Goal: Task Accomplishment & Management: Complete application form

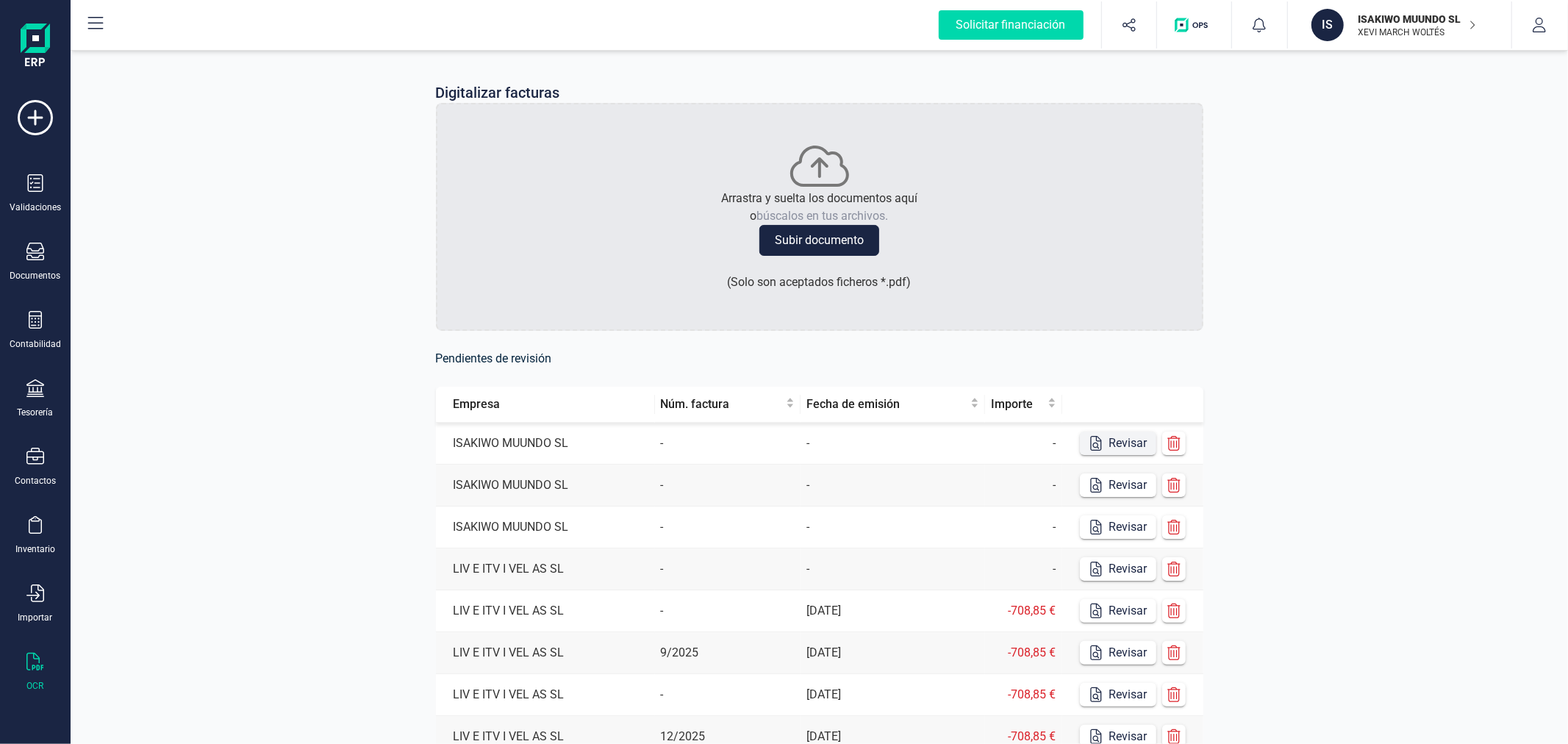
click at [1149, 445] on button "Revisar" at bounding box center [1118, 443] width 76 height 24
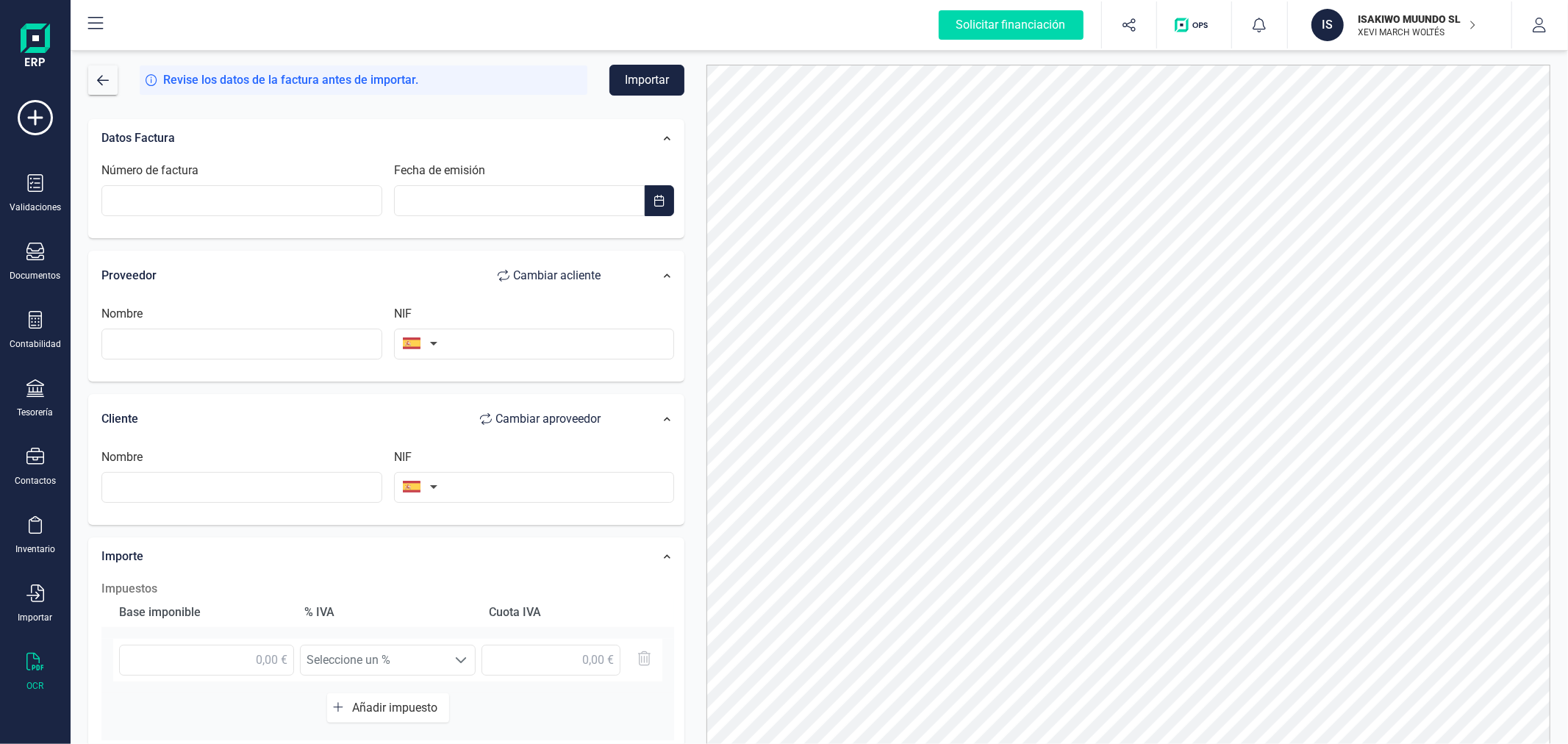
click at [1415, 22] on p "ISAKIWO MUUNDO SL" at bounding box center [1417, 19] width 118 height 15
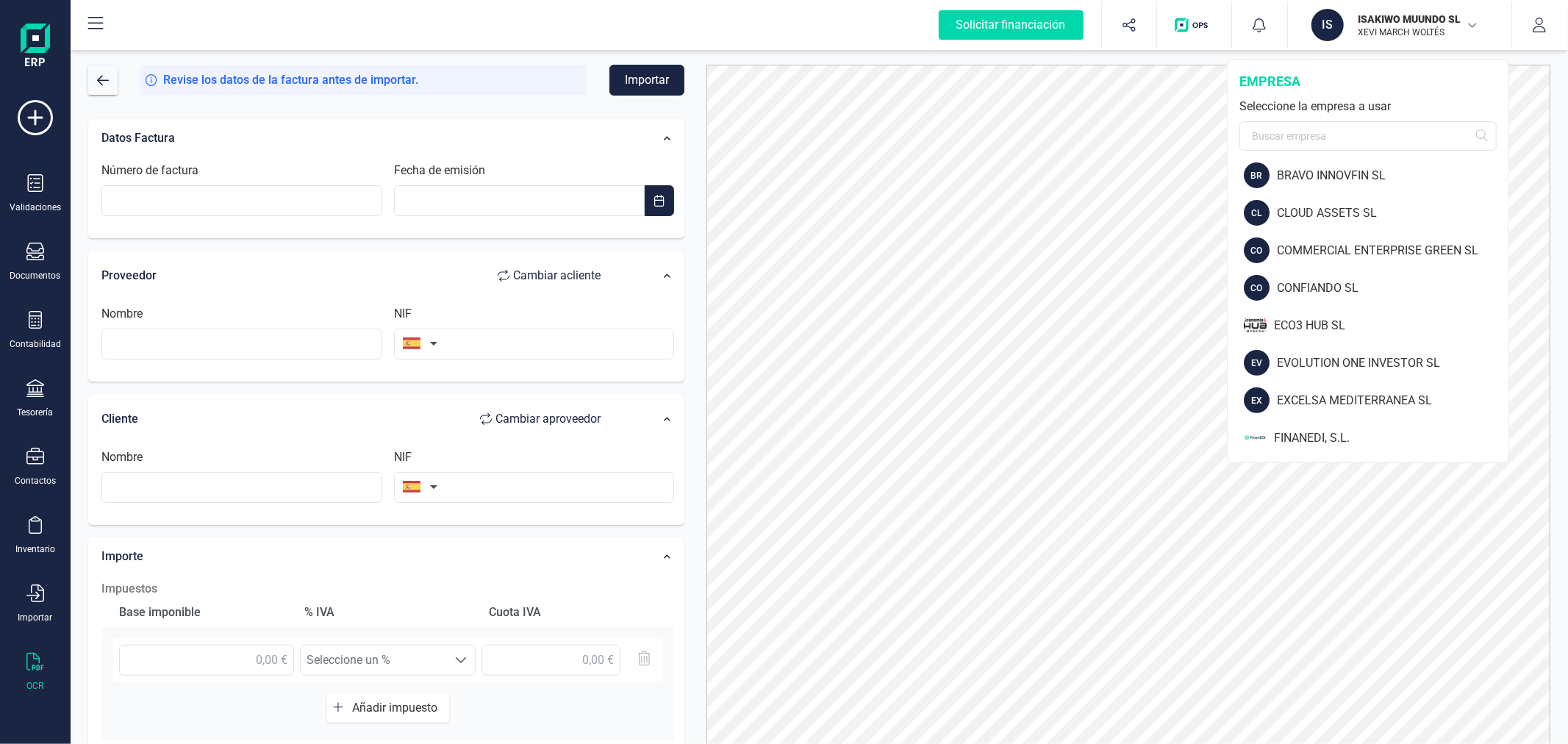
scroll to position [408, 0]
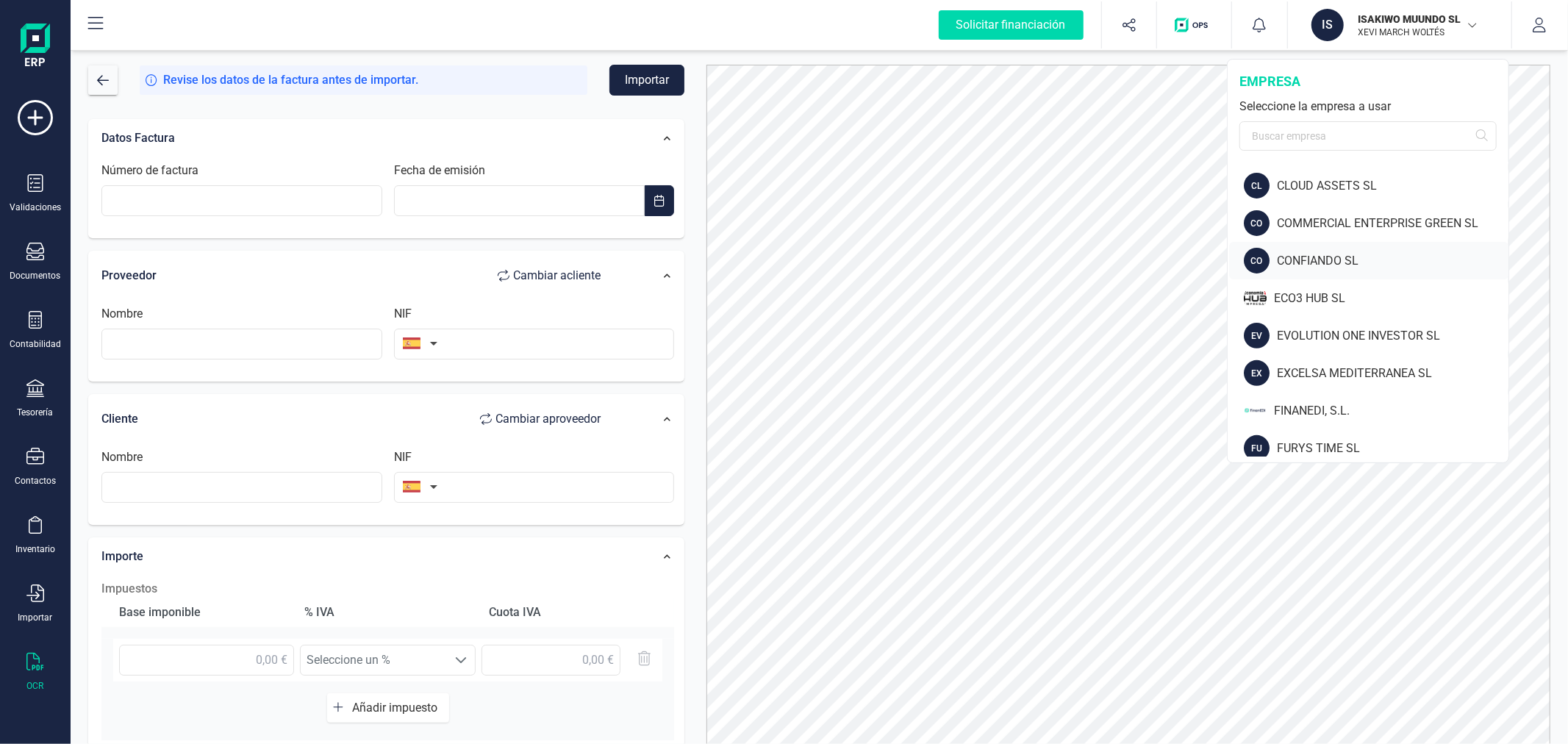
click at [1332, 255] on div "CONFIANDO SL" at bounding box center [1393, 261] width 232 height 17
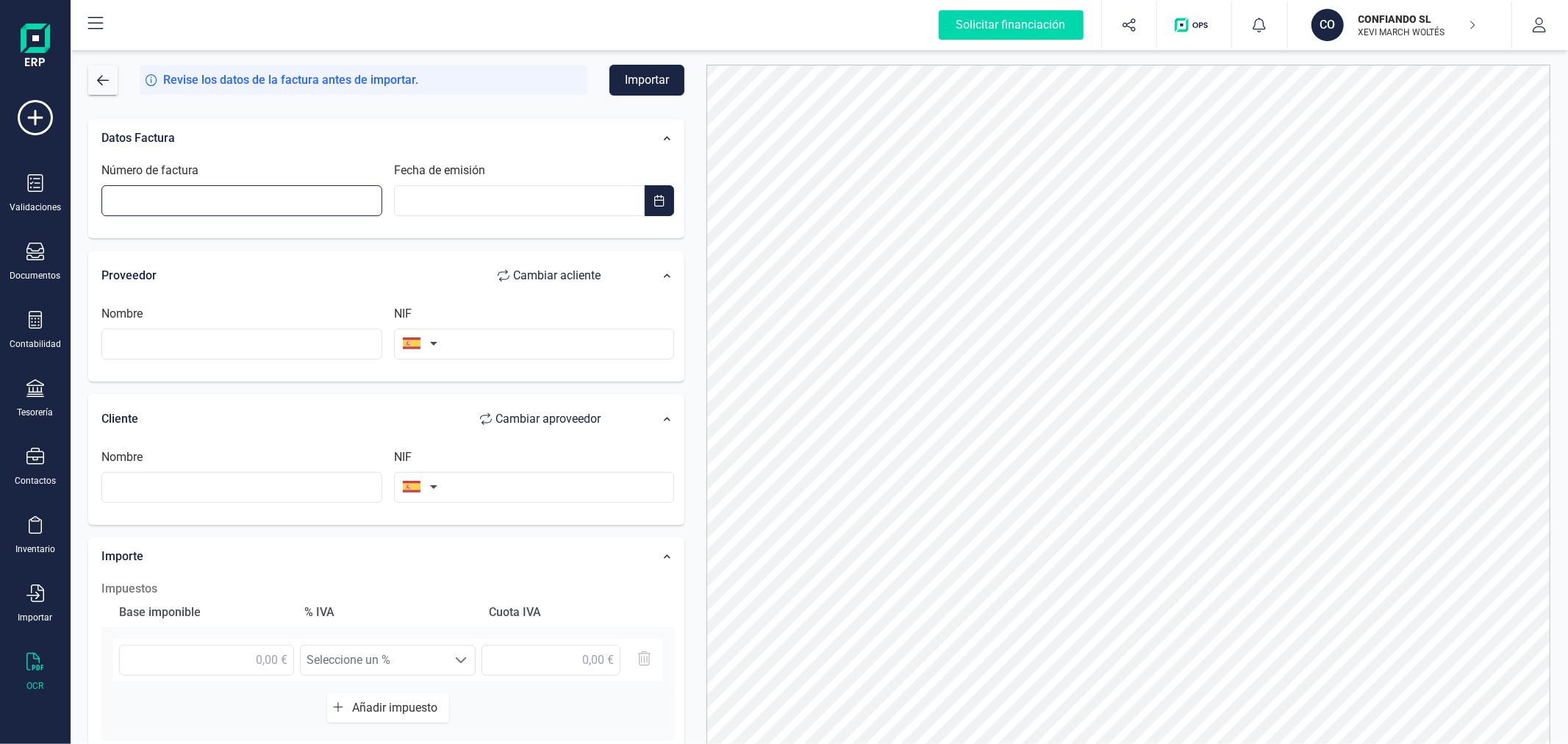
click at [334, 211] on input "Número de factura" at bounding box center [241, 200] width 281 height 31
type input "[PERSON_NAME] 2025"
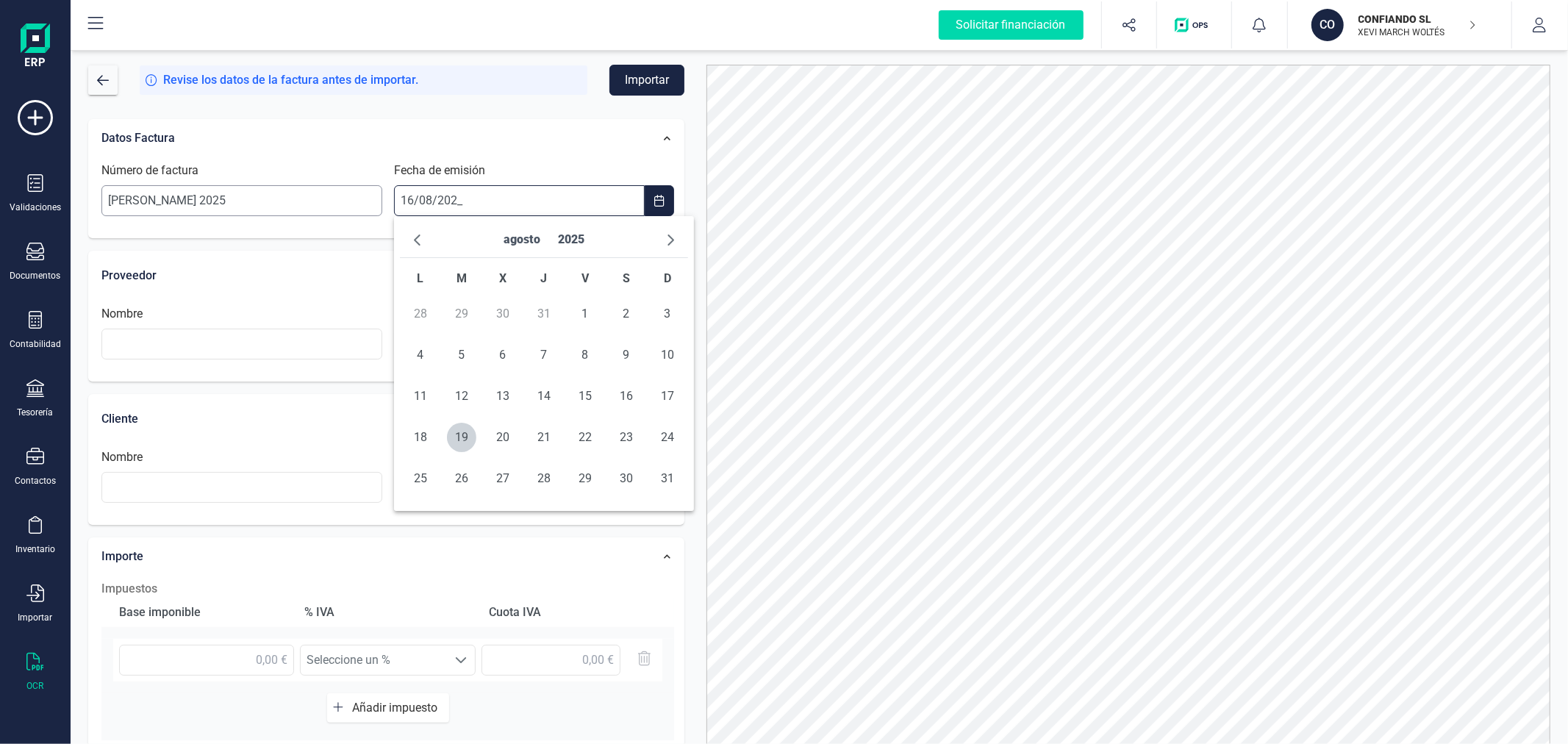
type input "16/08/2025"
click at [274, 348] on input "text" at bounding box center [241, 343] width 281 height 31
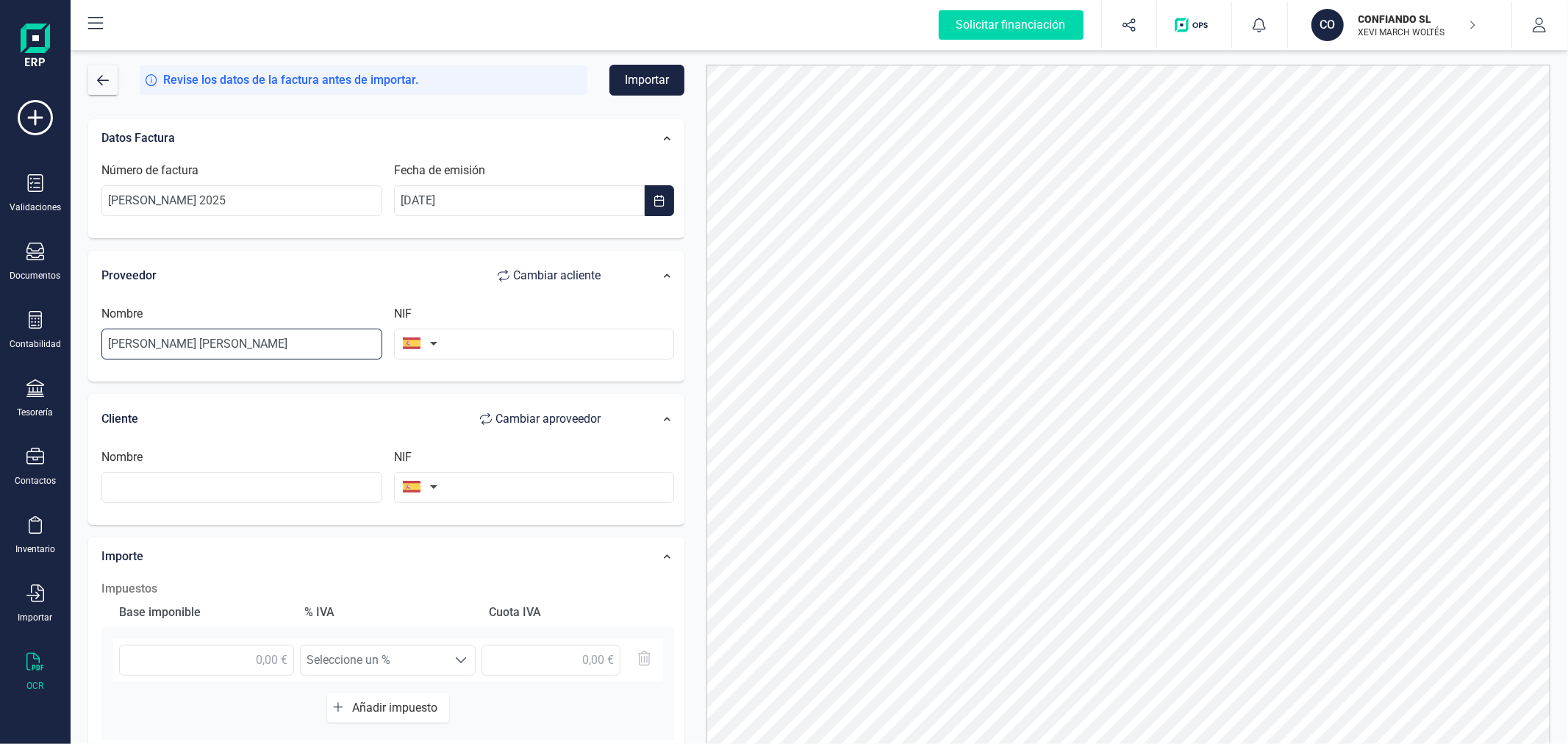
type input "ISABEL RUIZ PRATS"
click at [530, 350] on input "text" at bounding box center [534, 343] width 281 height 31
paste input "21458349Q"
type input "21458349Q"
click at [309, 490] on input "text" at bounding box center [241, 486] width 281 height 31
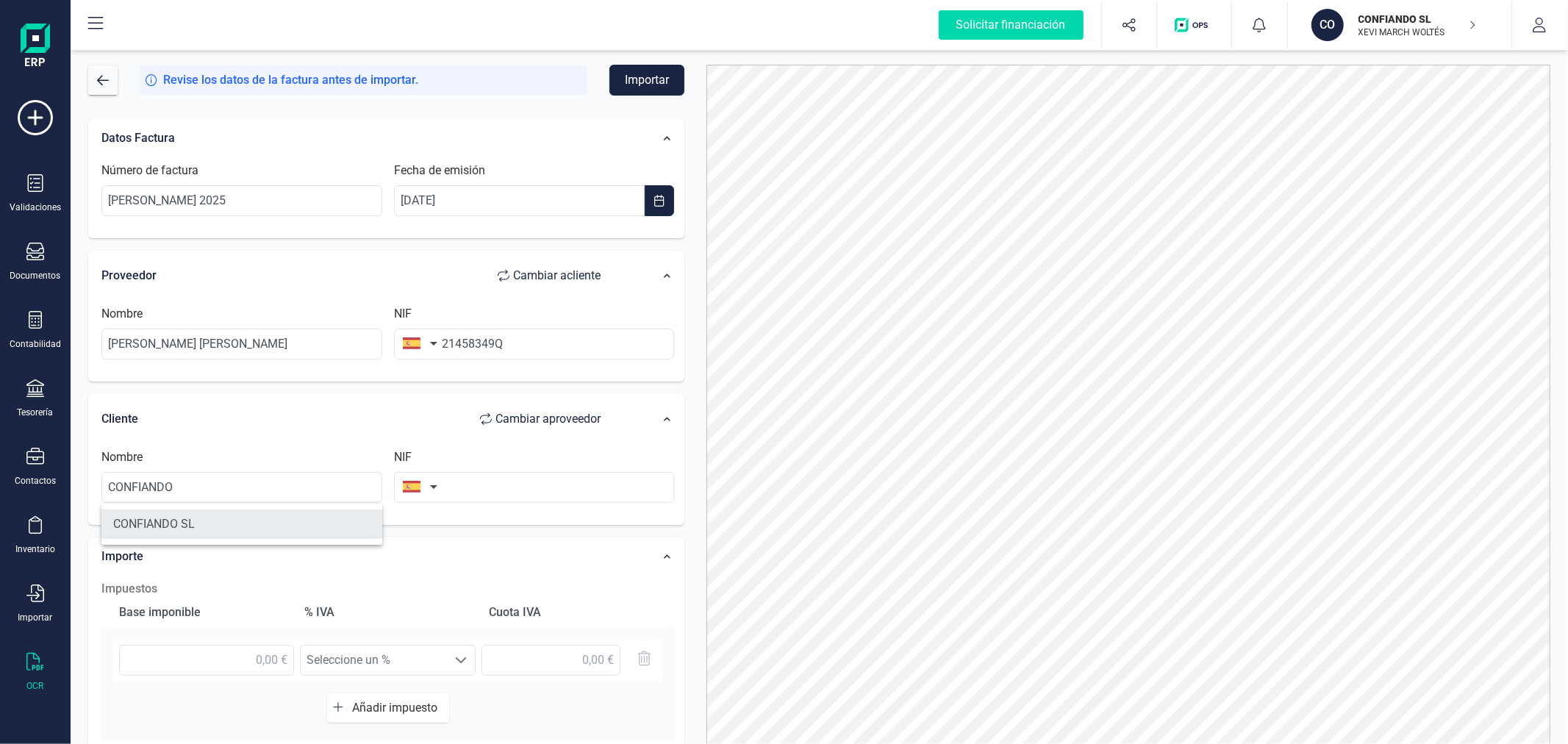
click at [329, 512] on li "CONFIANDO SL" at bounding box center [241, 523] width 281 height 29
type input "CONFIANDO SL"
type input "B40612616"
click at [231, 647] on input "text" at bounding box center [207, 659] width 175 height 31
type input "70,20 €"
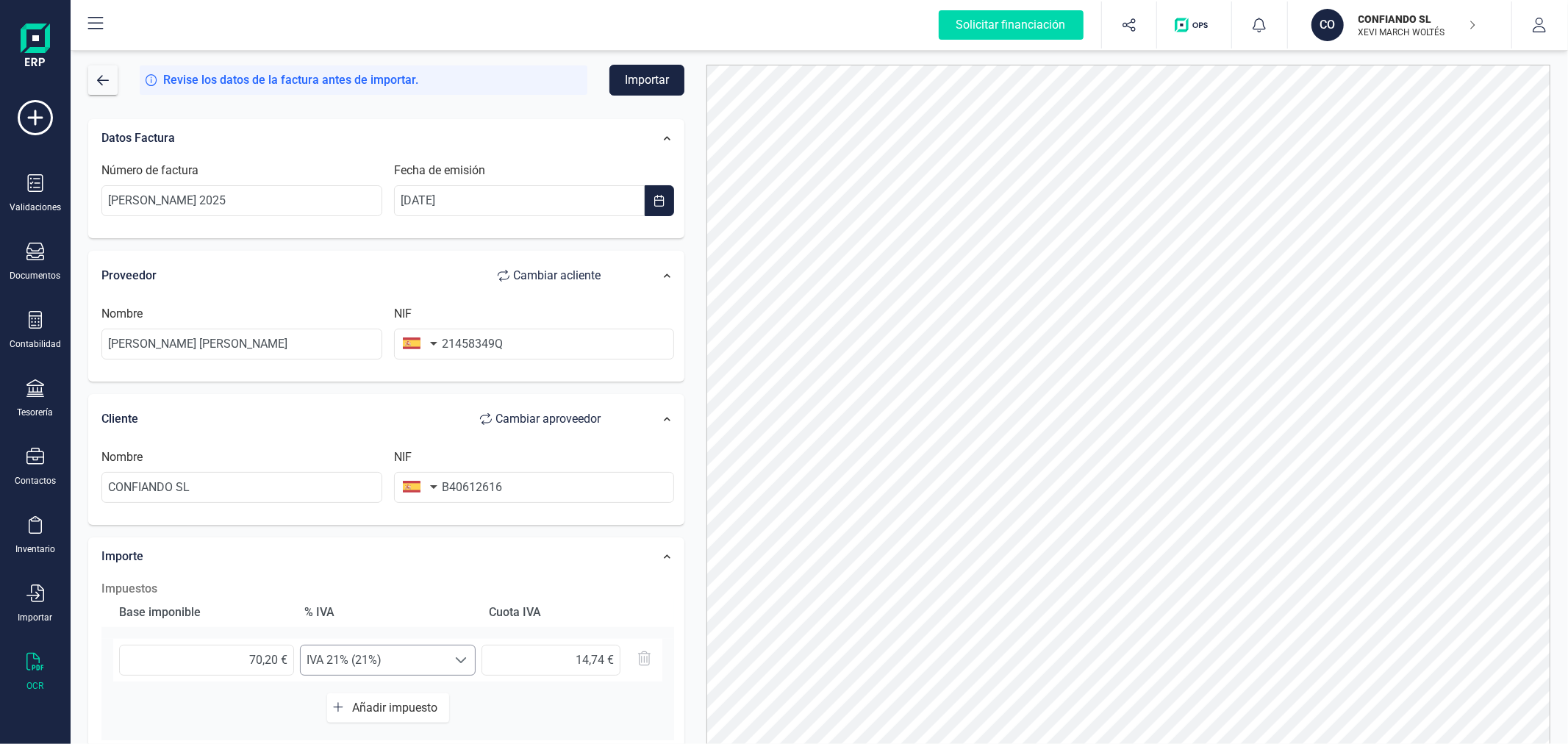
click at [431, 669] on span "IVA 21% (21%)" at bounding box center [374, 659] width 146 height 29
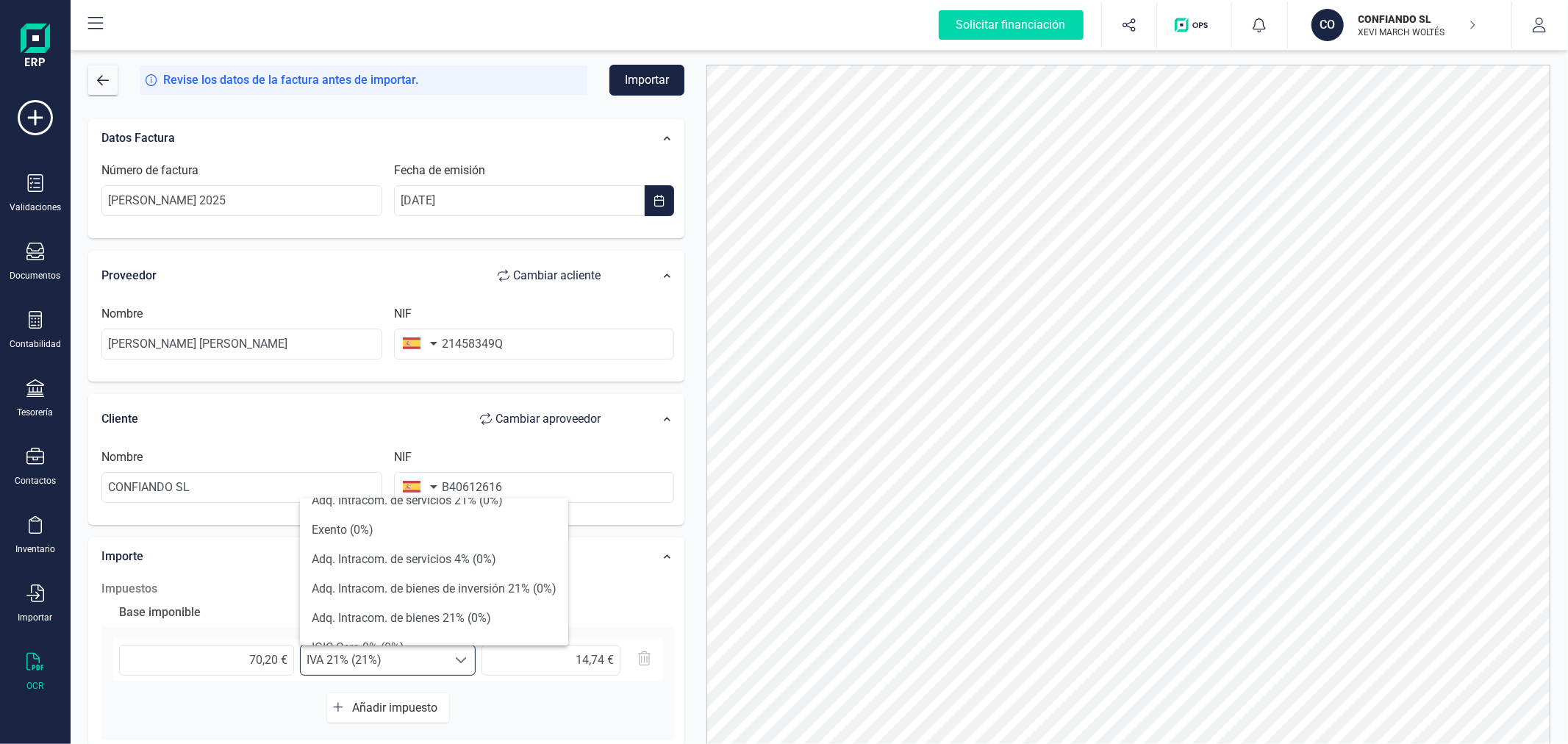
scroll to position [540, 0]
click at [468, 516] on li "Exento (0%)" at bounding box center [434, 508] width 268 height 29
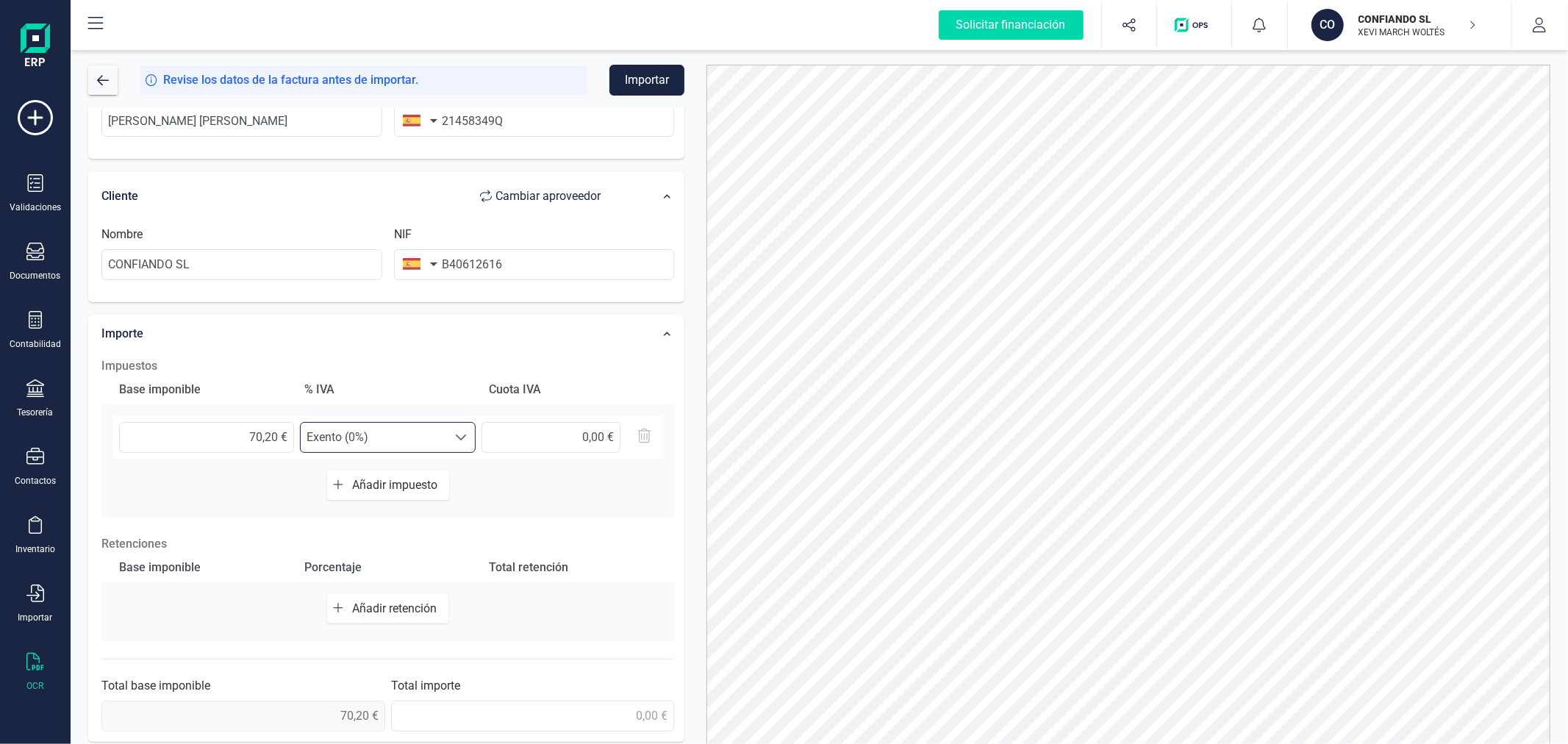
scroll to position [233, 0]
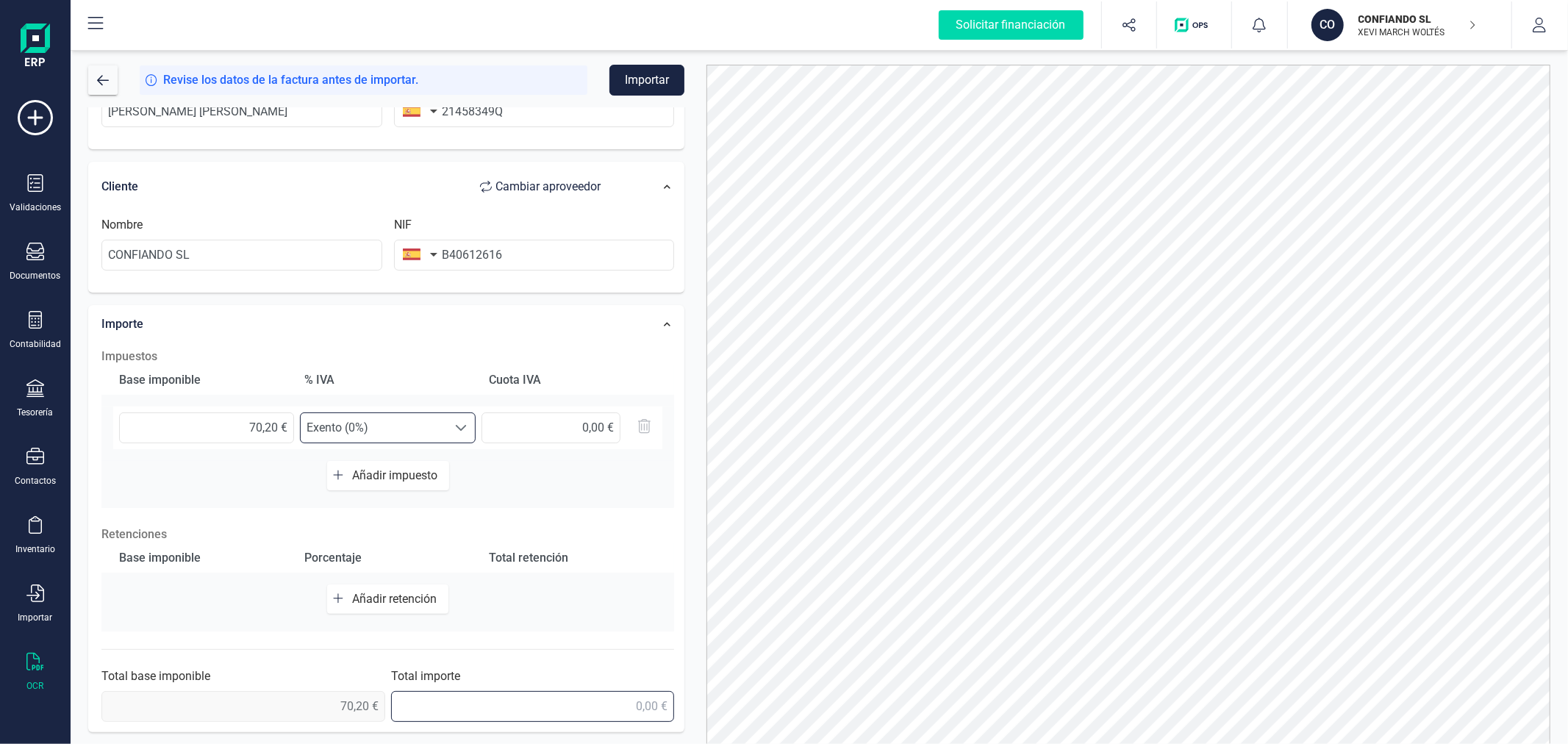
click at [628, 701] on input "text" at bounding box center [533, 706] width 284 height 31
type input "70,20 €"
click at [663, 81] on button "Importar" at bounding box center [646, 79] width 75 height 31
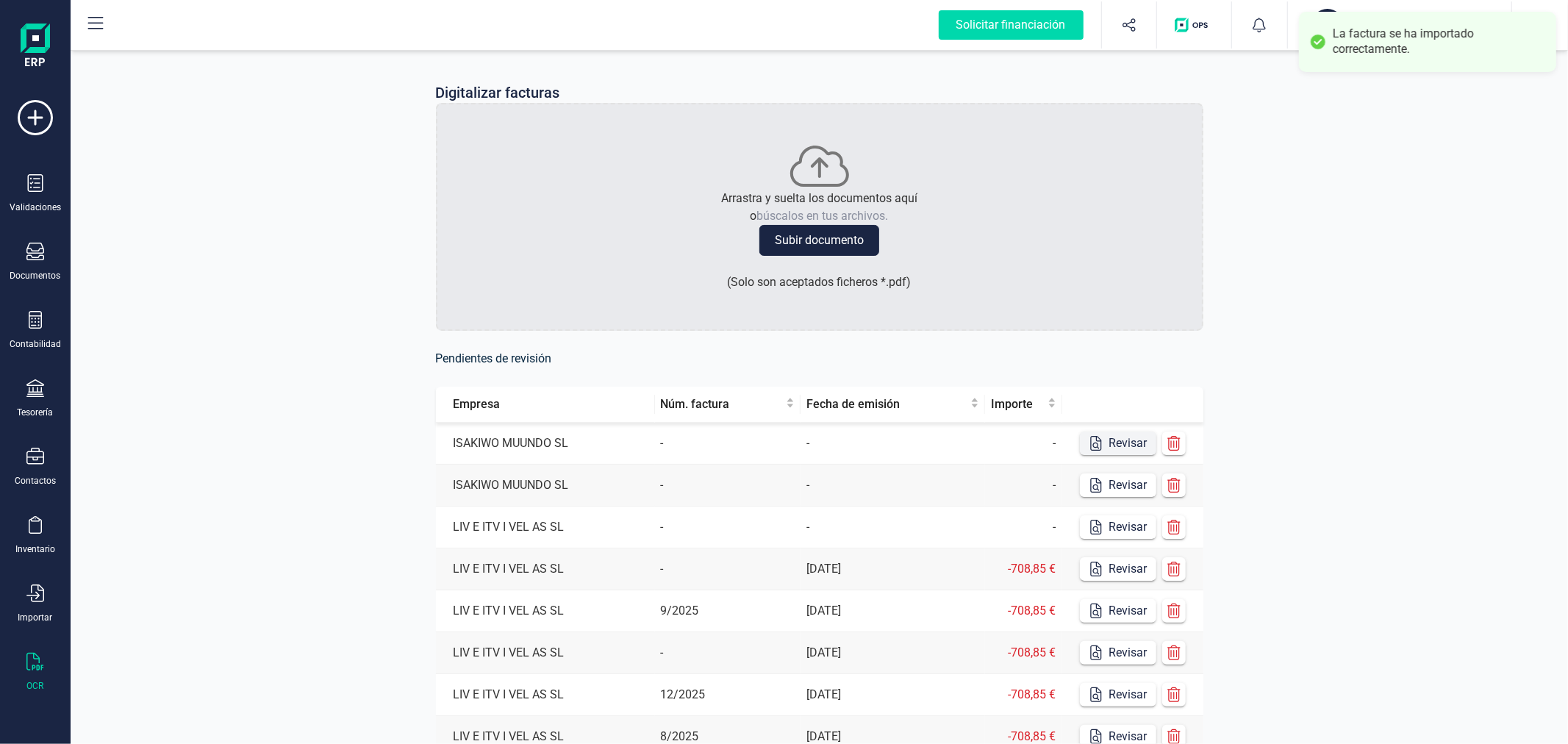
click at [1121, 447] on button "Revisar" at bounding box center [1118, 443] width 76 height 24
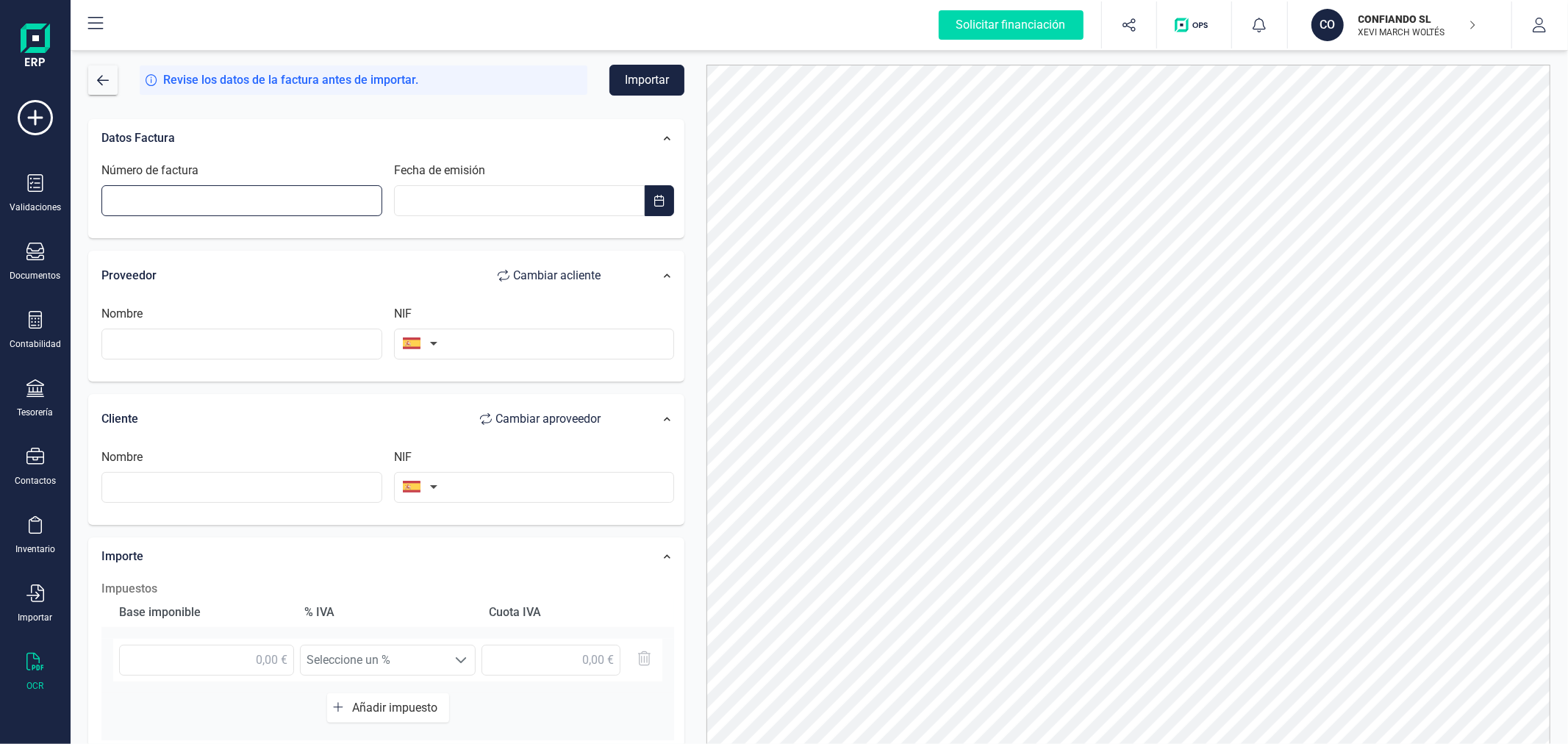
click at [306, 204] on input "Número de factura" at bounding box center [241, 200] width 281 height 31
type input "E0100X68R1"
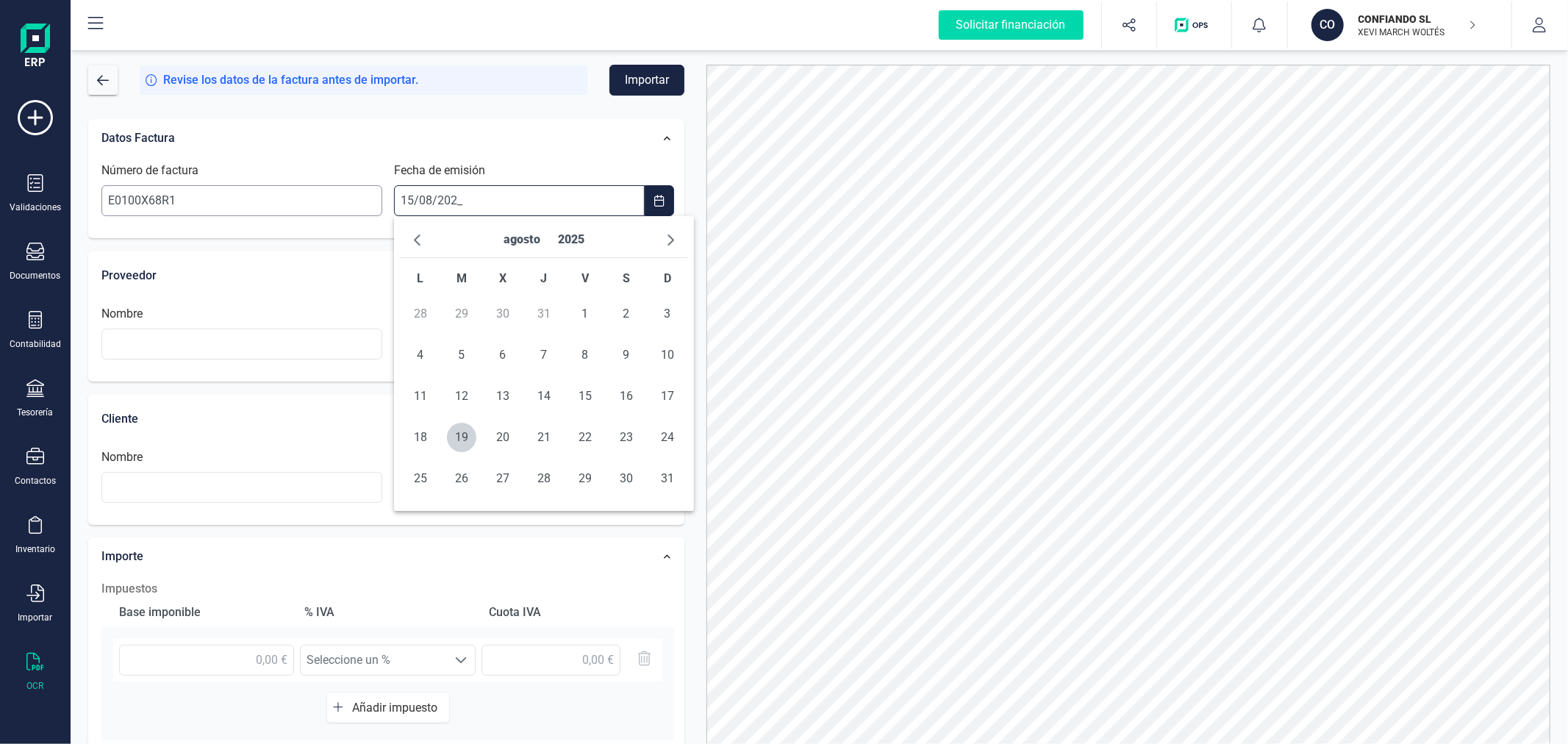
type input "15/08/2025"
click at [584, 401] on span "15" at bounding box center [585, 395] width 29 height 29
click at [239, 341] on input "text" at bounding box center [241, 343] width 281 height 31
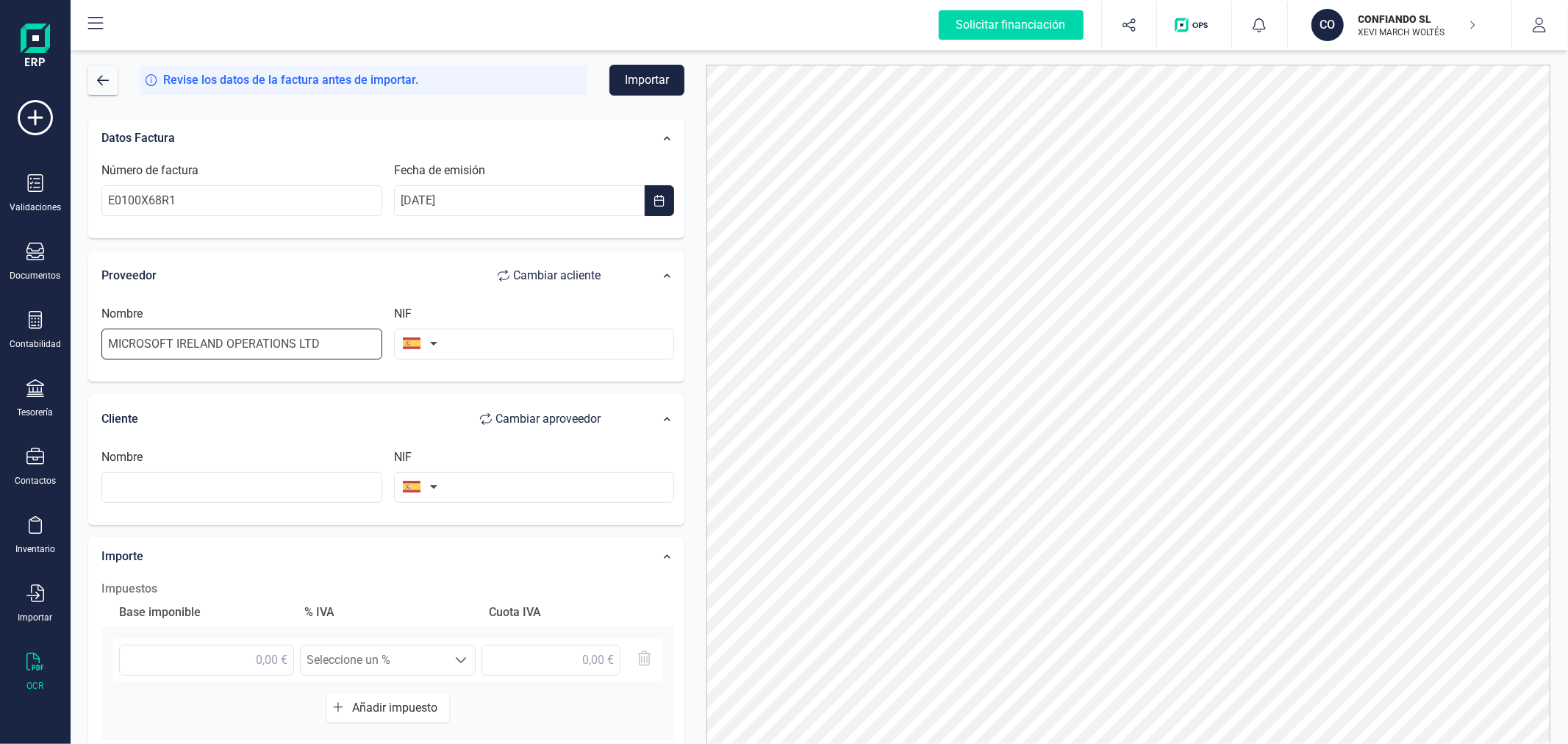
type input "MICROSOFT IRELAND OPERATIONS LTD"
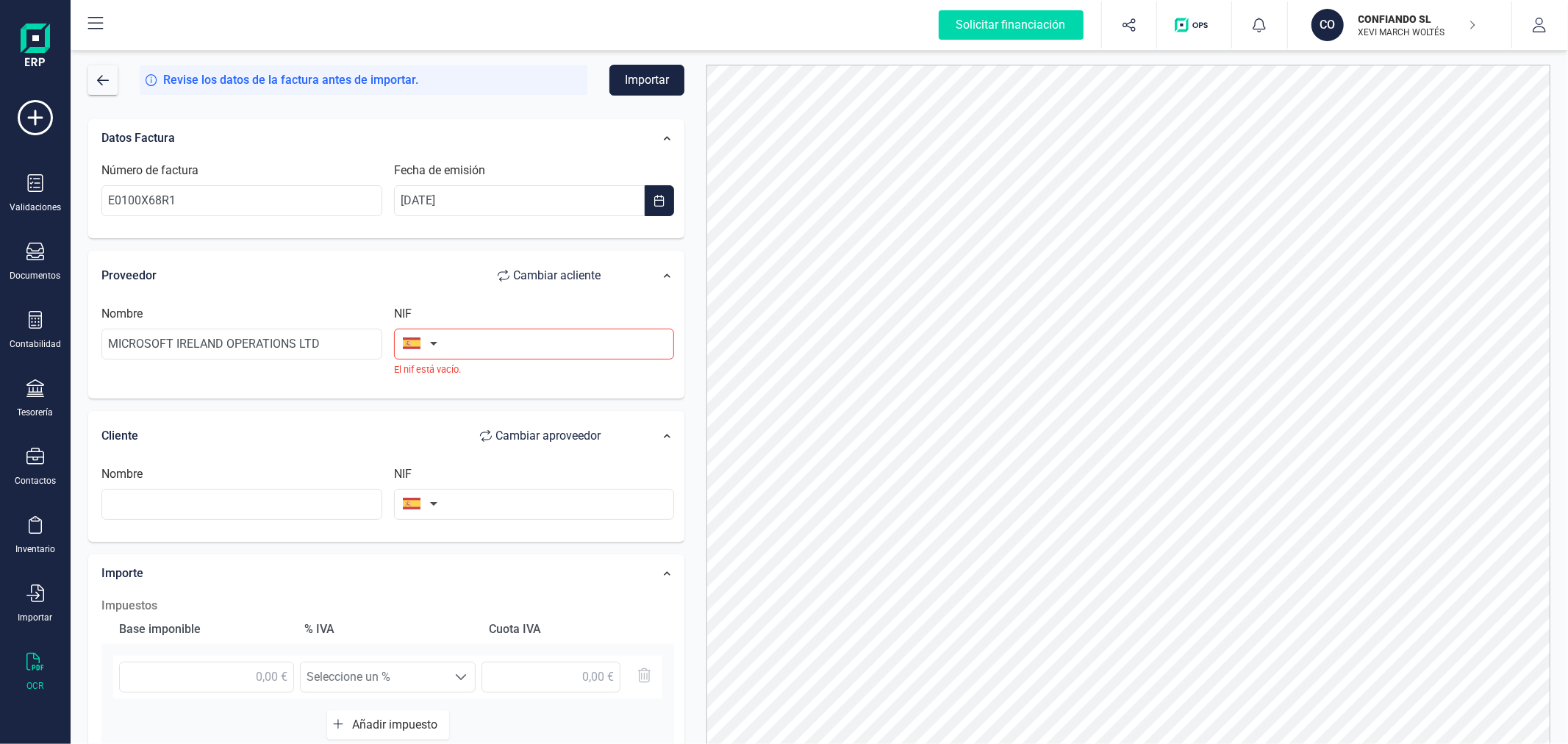
click at [425, 339] on button "button" at bounding box center [417, 343] width 46 height 29
click at [438, 378] on input "text" at bounding box center [500, 385] width 196 height 31
type input "IRLAND"
click at [464, 412] on span "Irlanda" at bounding box center [500, 416] width 196 height 17
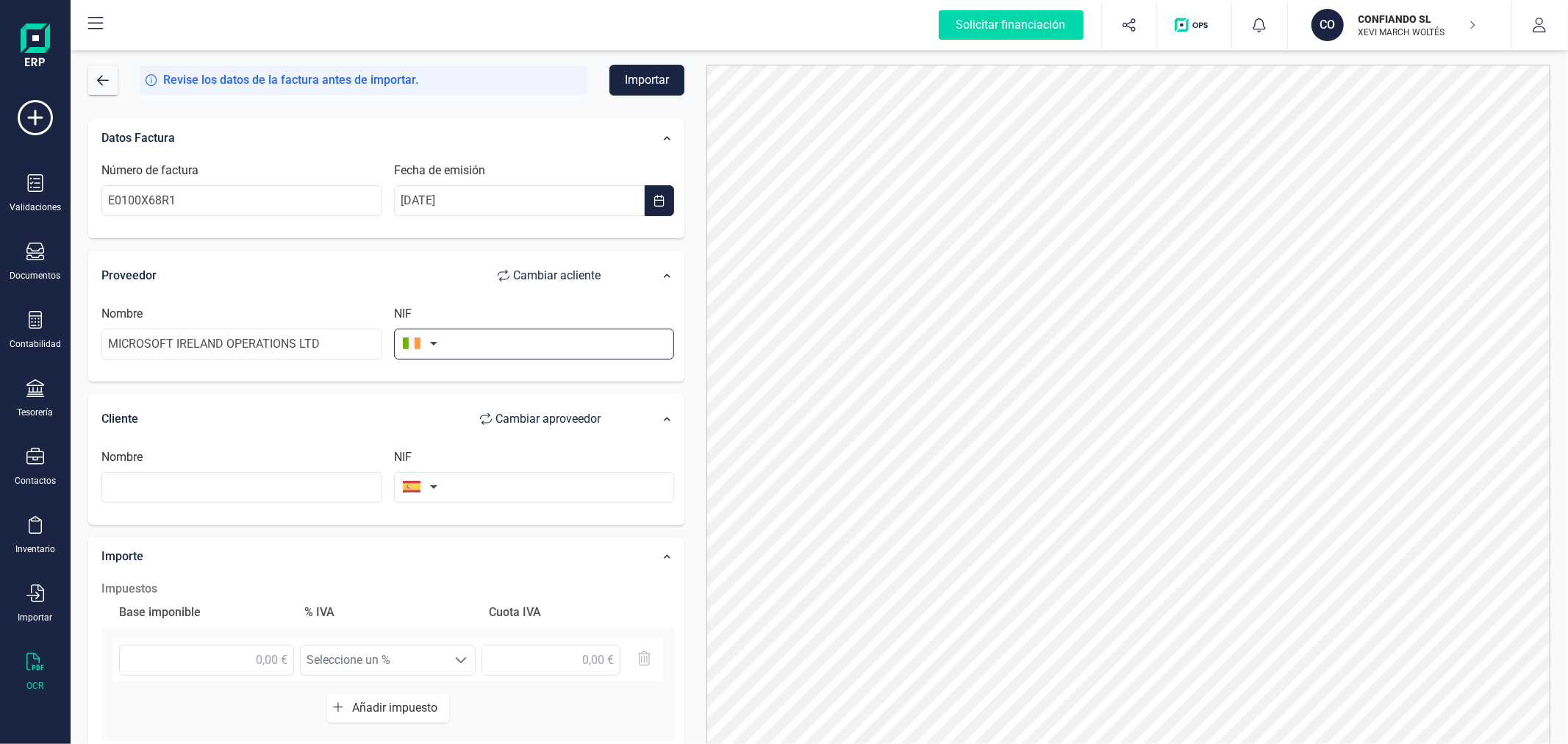
click at [538, 335] on input "text" at bounding box center [534, 343] width 281 height 31
type input "8256796U"
click at [281, 498] on input "text" at bounding box center [241, 486] width 281 height 31
click at [288, 523] on li "CONFIANDO SL" at bounding box center [241, 523] width 281 height 29
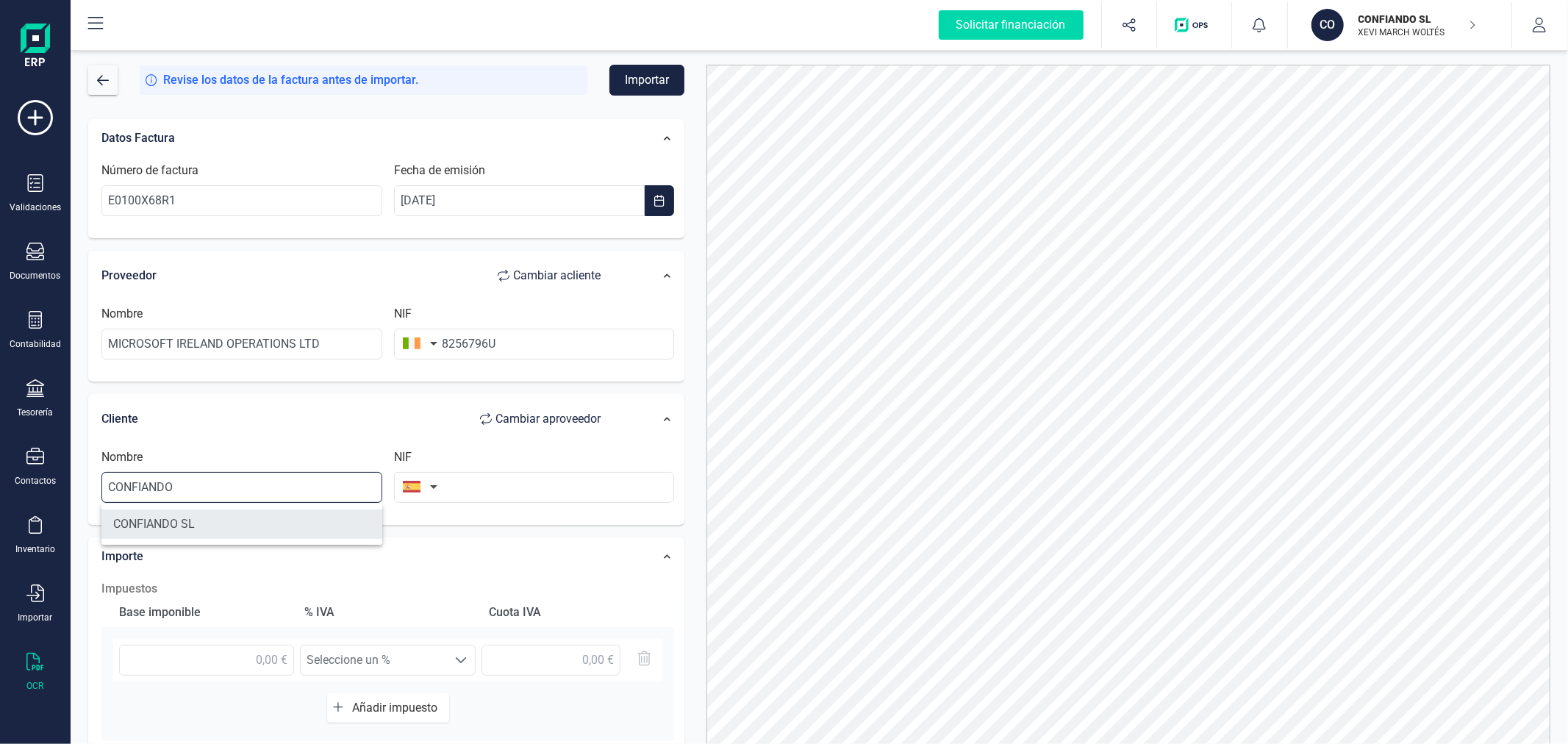
type input "CONFIANDO SL"
type input "B40612616"
click at [246, 659] on input "text" at bounding box center [207, 659] width 175 height 31
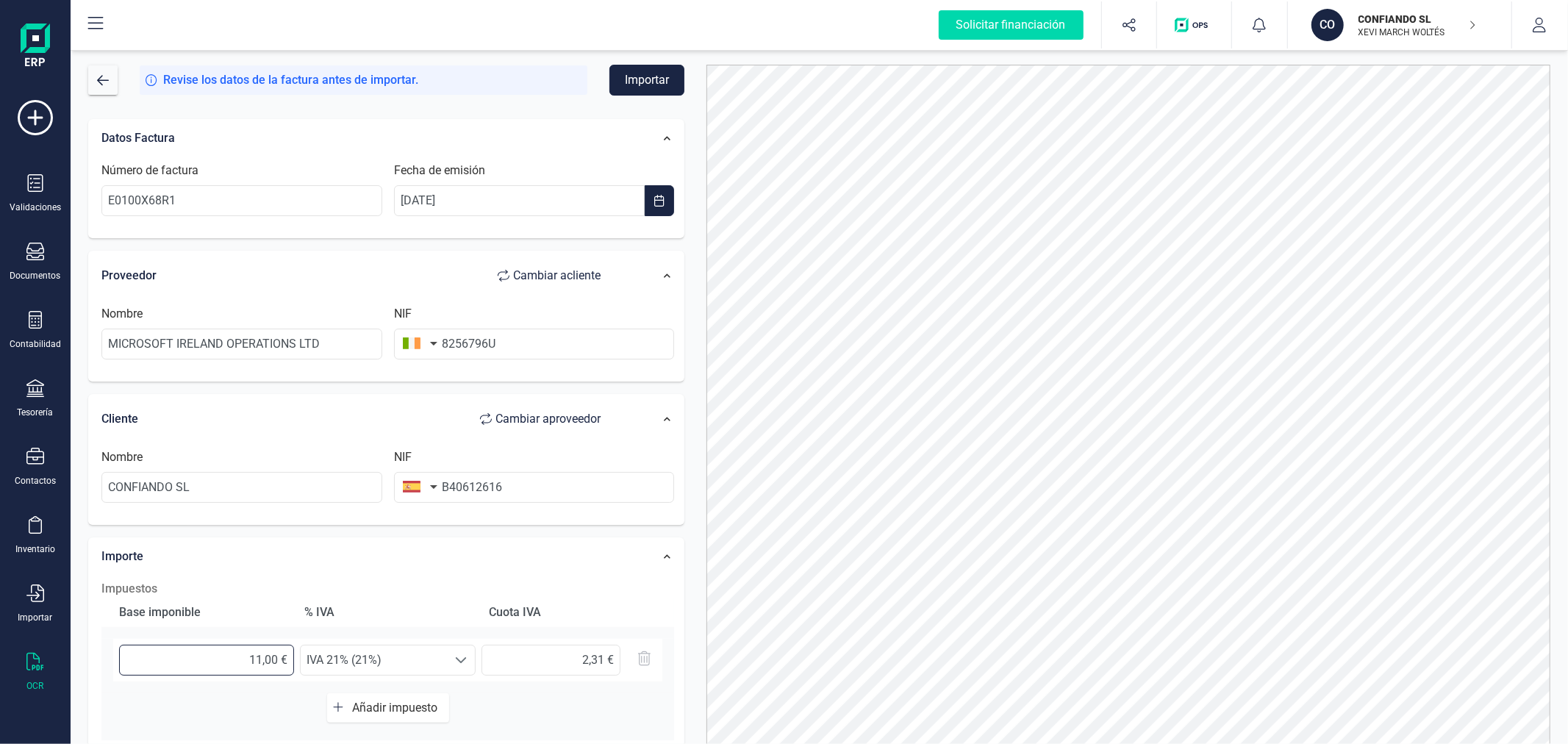
type input "11,70 €"
click at [427, 673] on span "IVA 21% (21%)" at bounding box center [374, 659] width 146 height 29
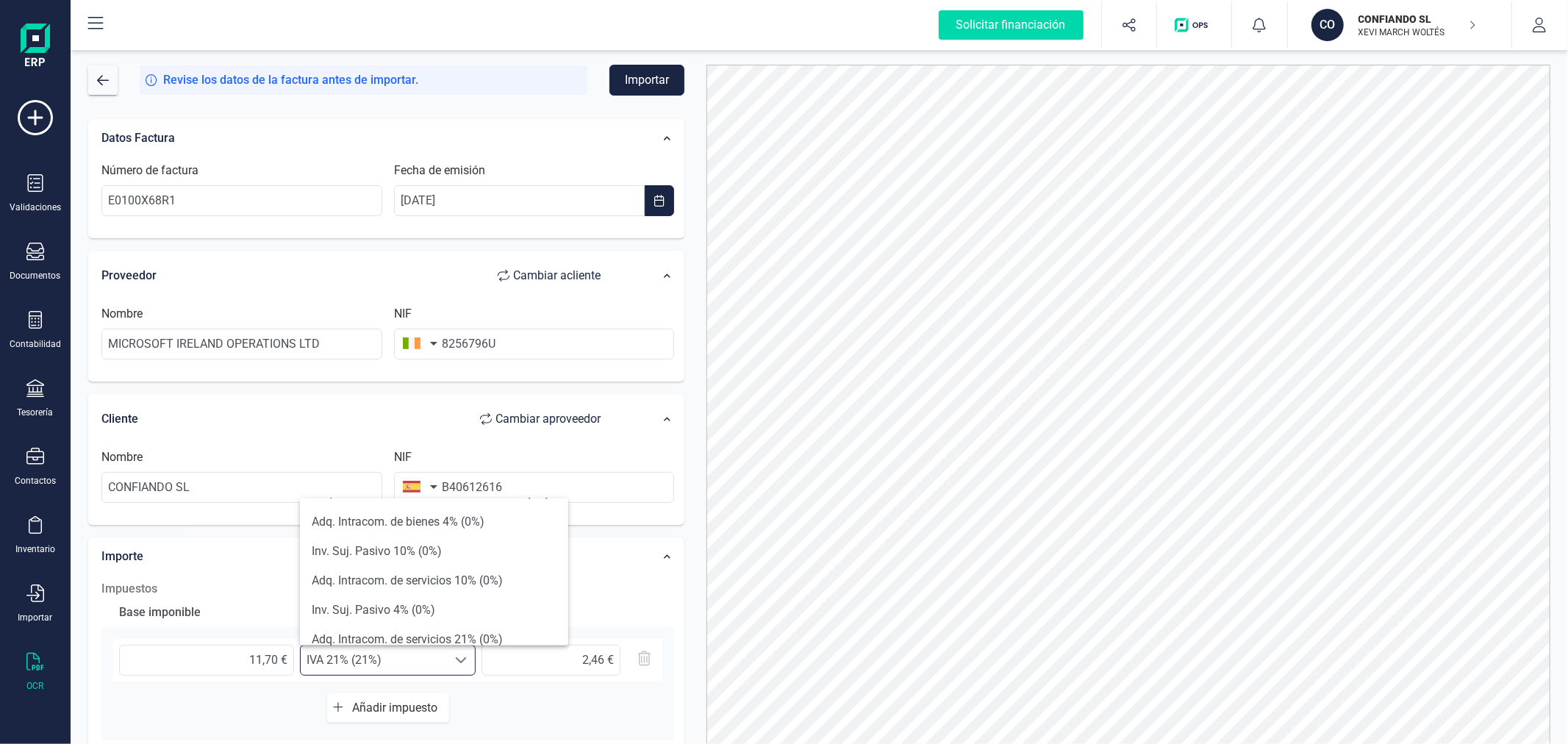
scroll to position [408, 0]
click at [502, 605] on li "Adq. Intracom. de servicios 21% (0%)" at bounding box center [434, 610] width 268 height 29
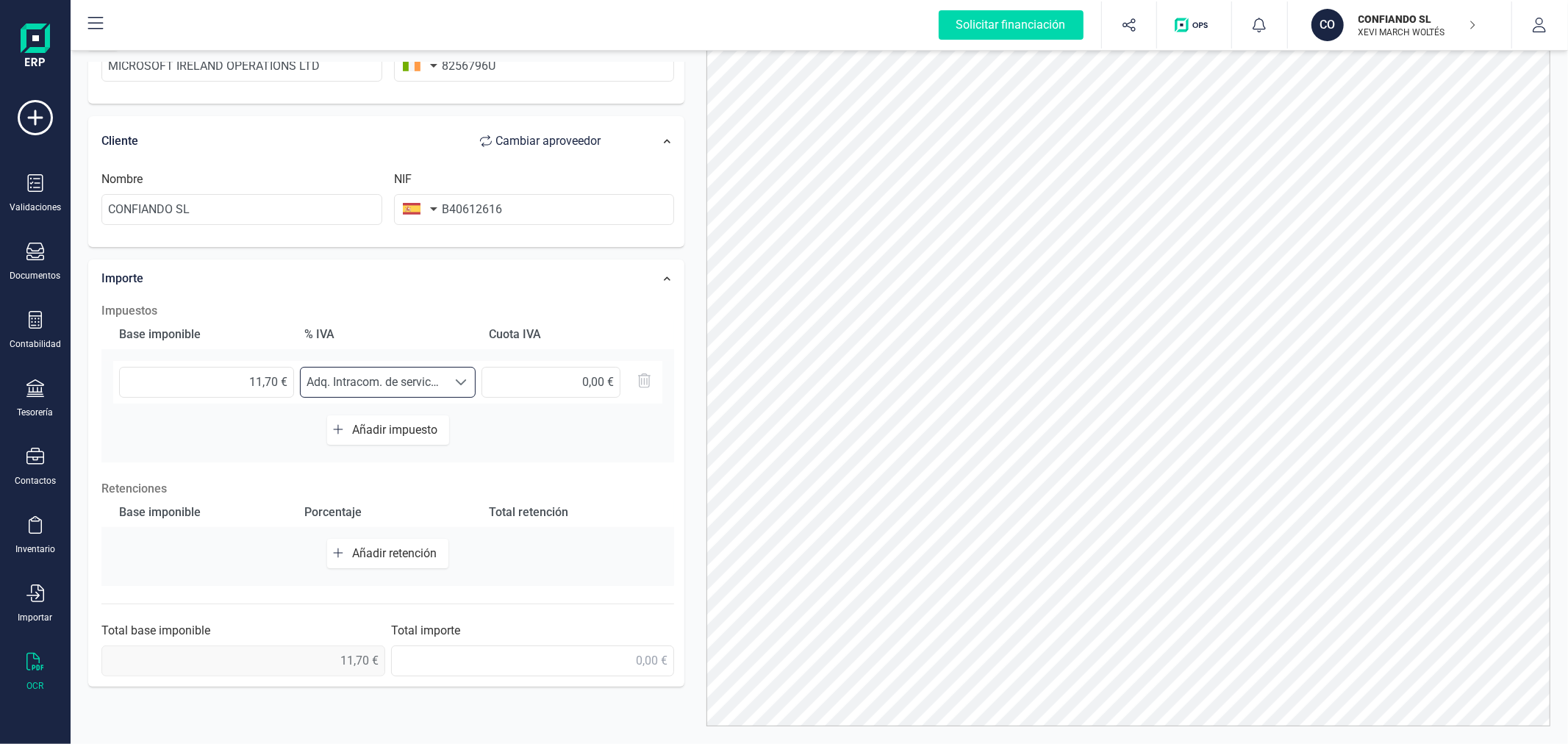
scroll to position [70, 0]
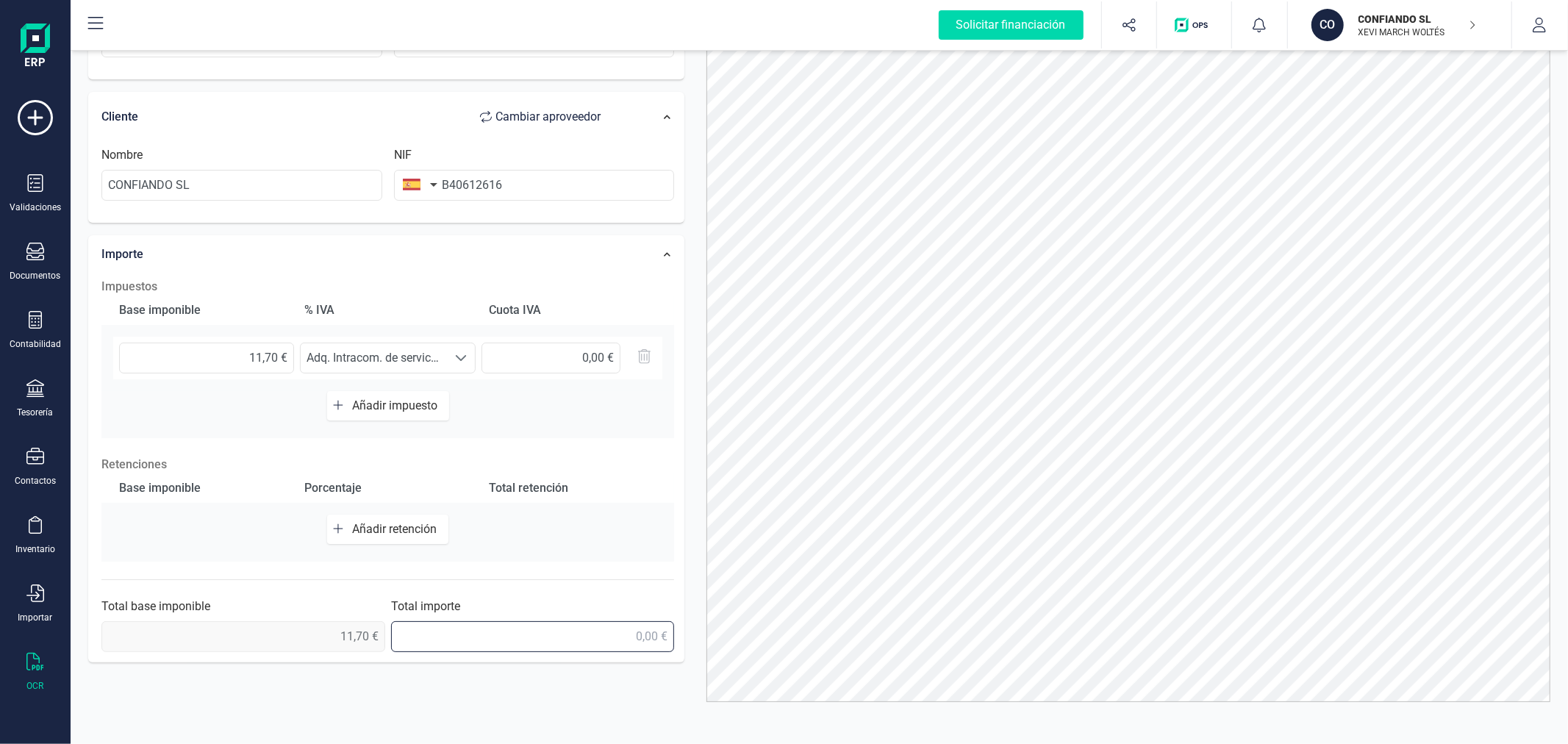
click at [522, 629] on input "text" at bounding box center [533, 636] width 284 height 31
type input "11,70 €"
click at [693, 423] on div "Datos Factura Número de factura E0100X68R1 Fecha de emisión 15/08/2025 Proveedo…" at bounding box center [386, 237] width 619 height 865
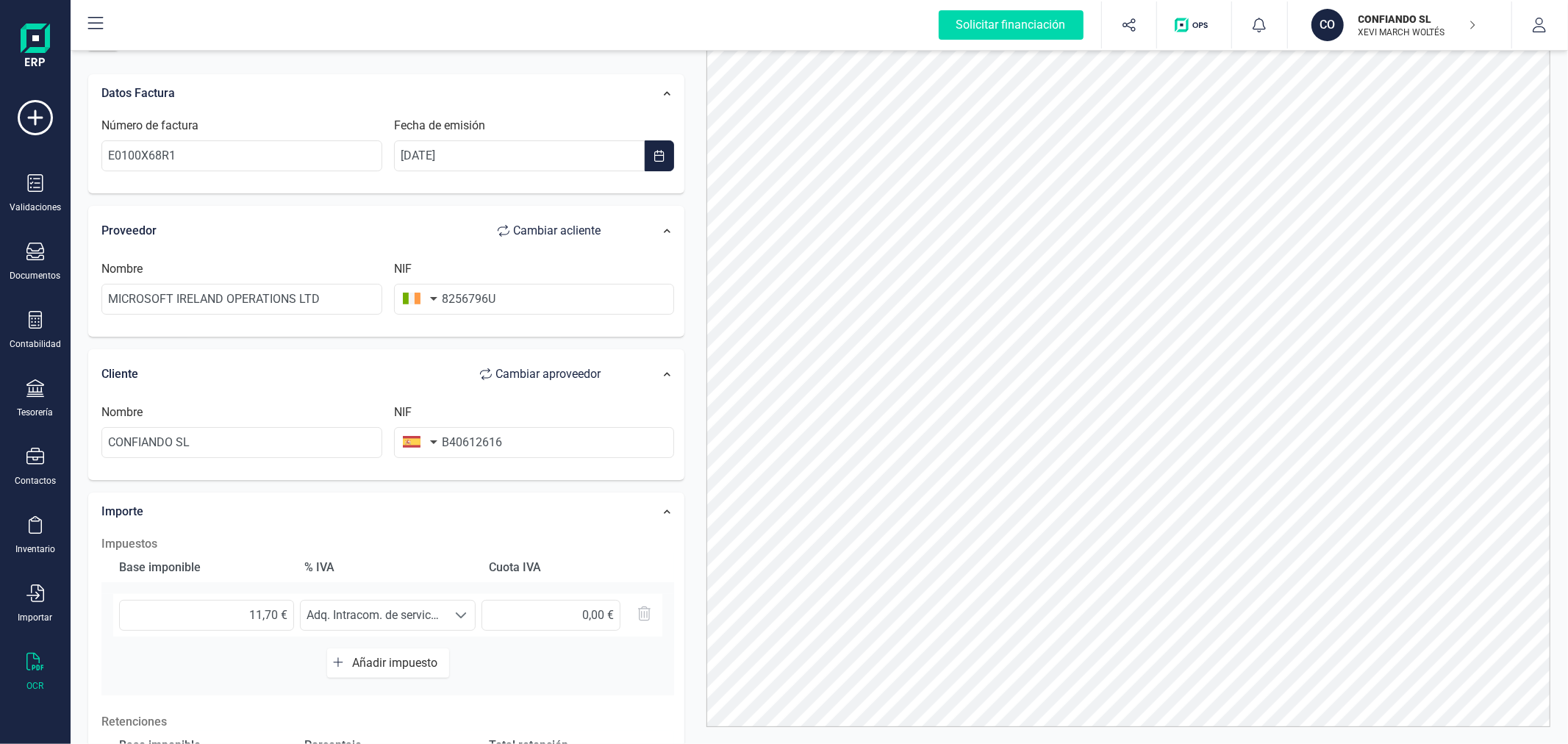
scroll to position [0, 0]
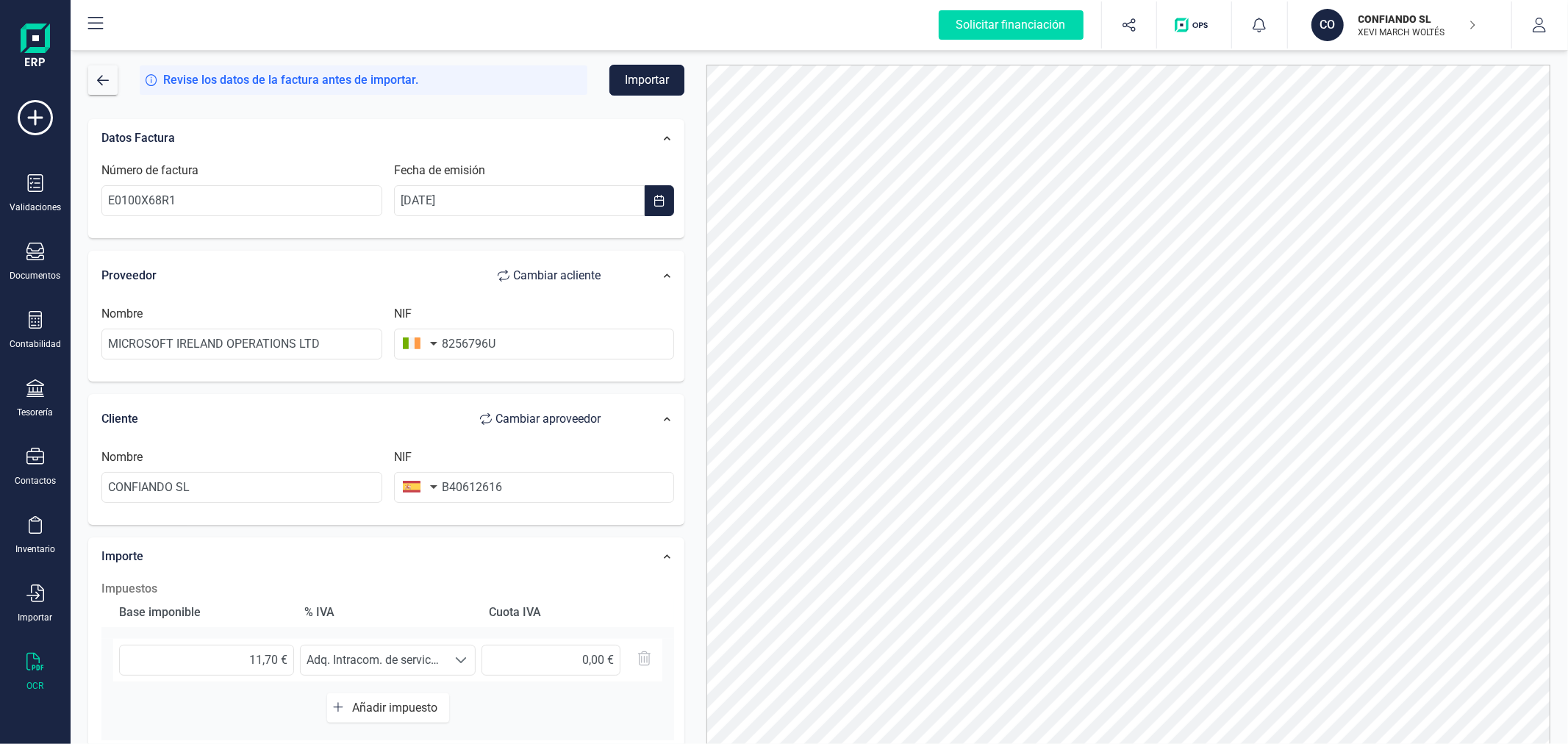
click at [648, 79] on button "Importar" at bounding box center [646, 79] width 75 height 31
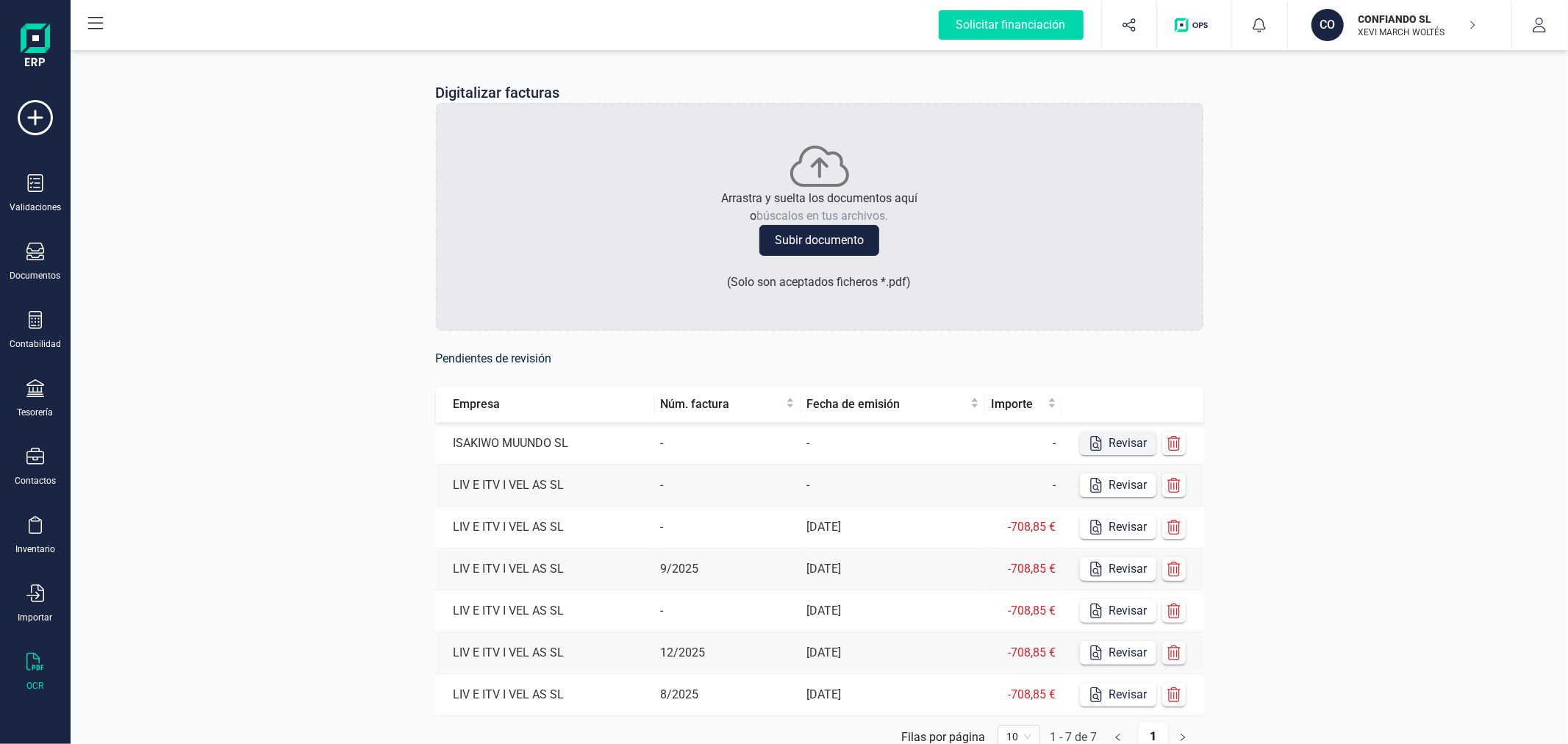
click at [1131, 442] on button "Revisar" at bounding box center [1118, 443] width 76 height 24
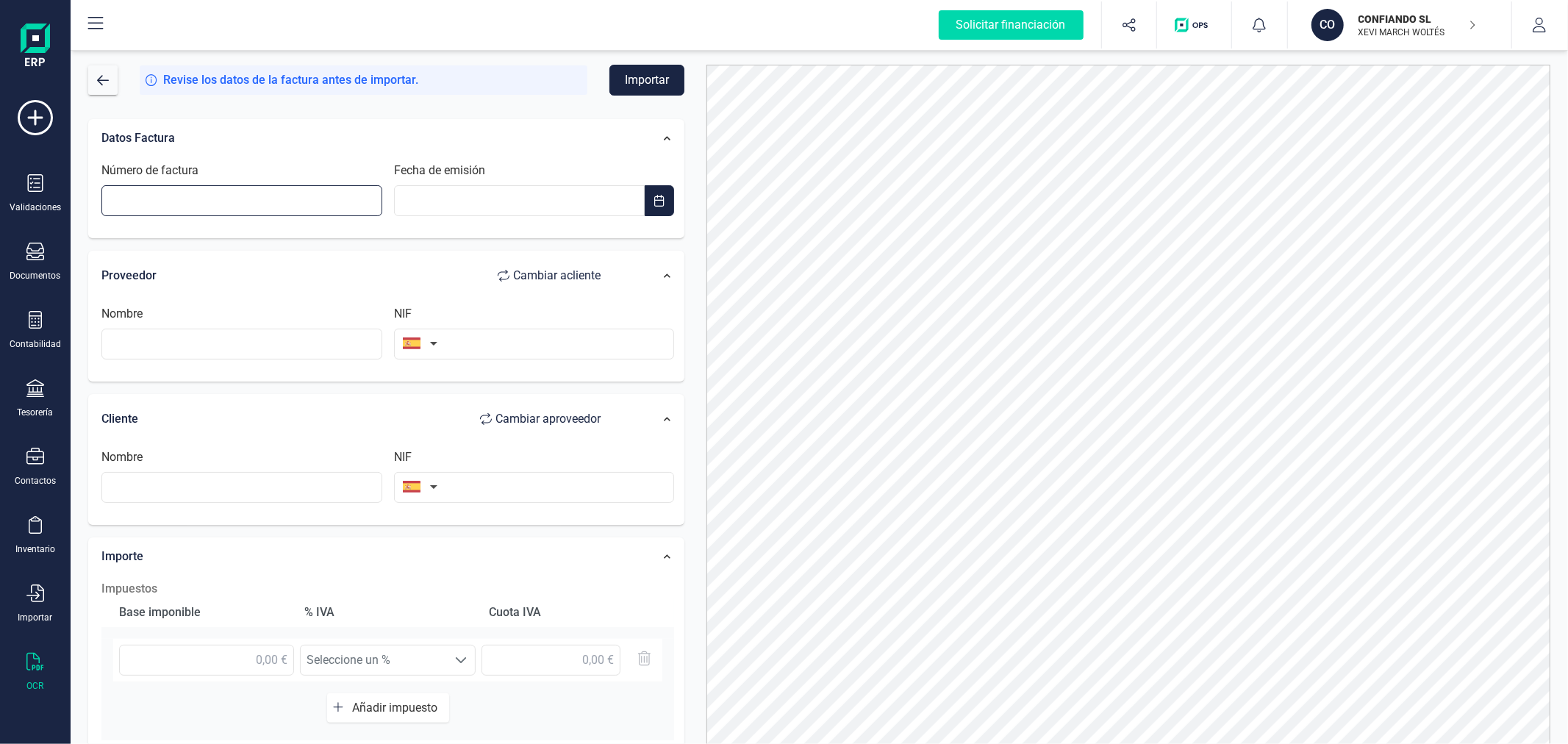
click at [292, 192] on input "Número de factura" at bounding box center [241, 200] width 281 height 31
type input "E0100X67HG"
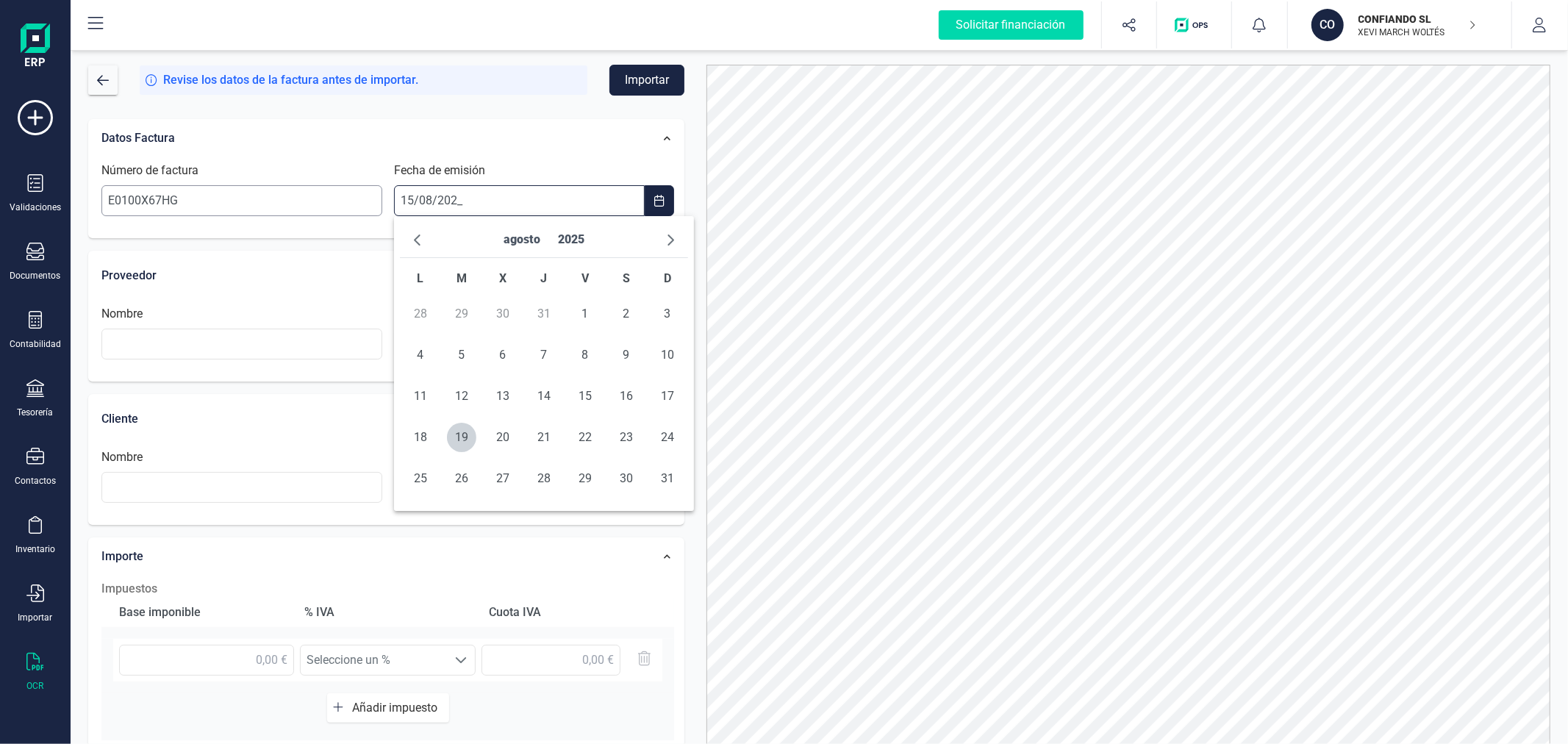
type input "15/08/2025"
click at [593, 391] on span "15" at bounding box center [585, 395] width 29 height 29
click at [276, 357] on input "text" at bounding box center [241, 343] width 281 height 31
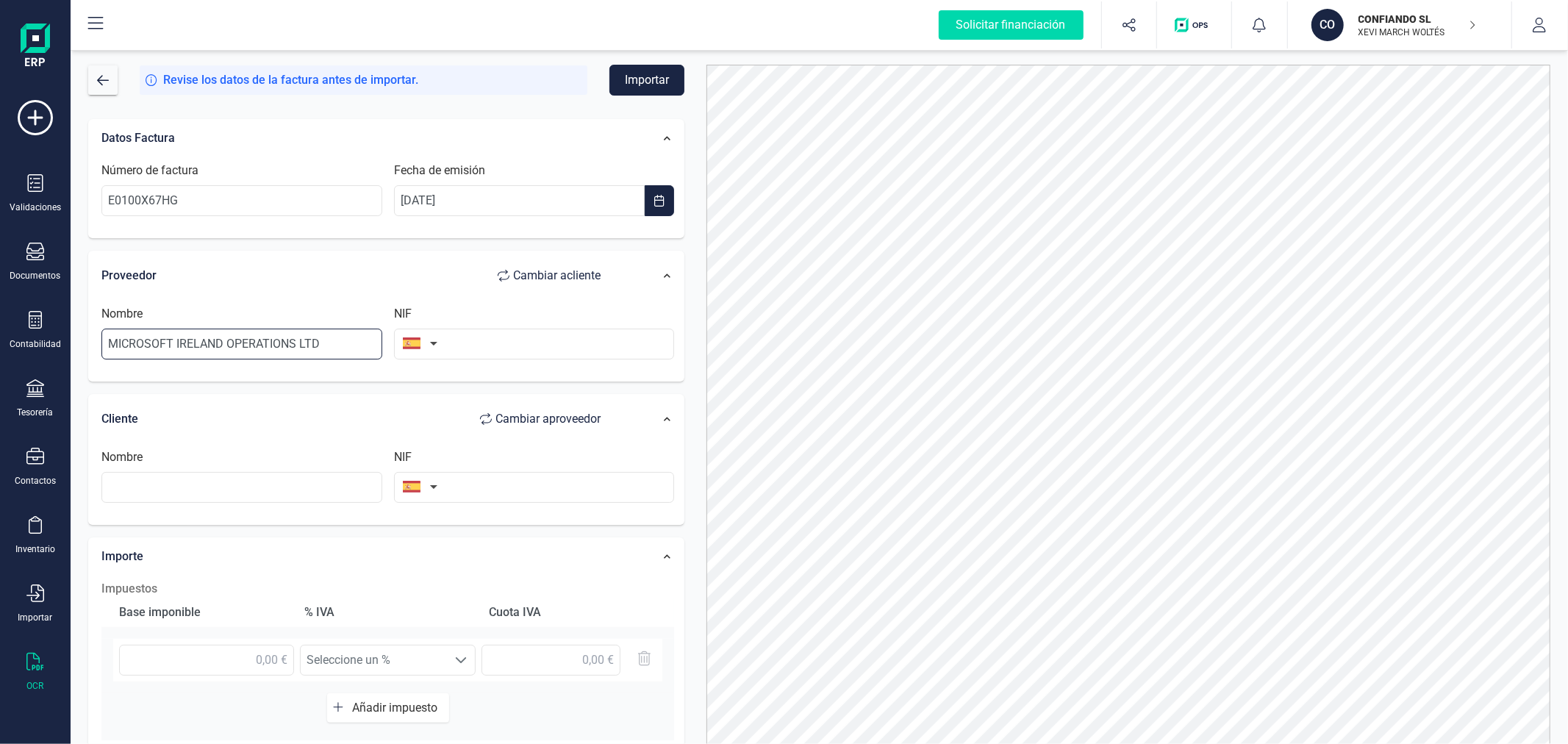
type input "MICROSOFT IRELAND OPERATIONS LTD"
click at [428, 329] on button "button" at bounding box center [417, 343] width 46 height 29
click at [436, 378] on input "text" at bounding box center [500, 385] width 196 height 31
type input "IRLAND"
click at [466, 415] on span "Irlanda" at bounding box center [500, 416] width 196 height 17
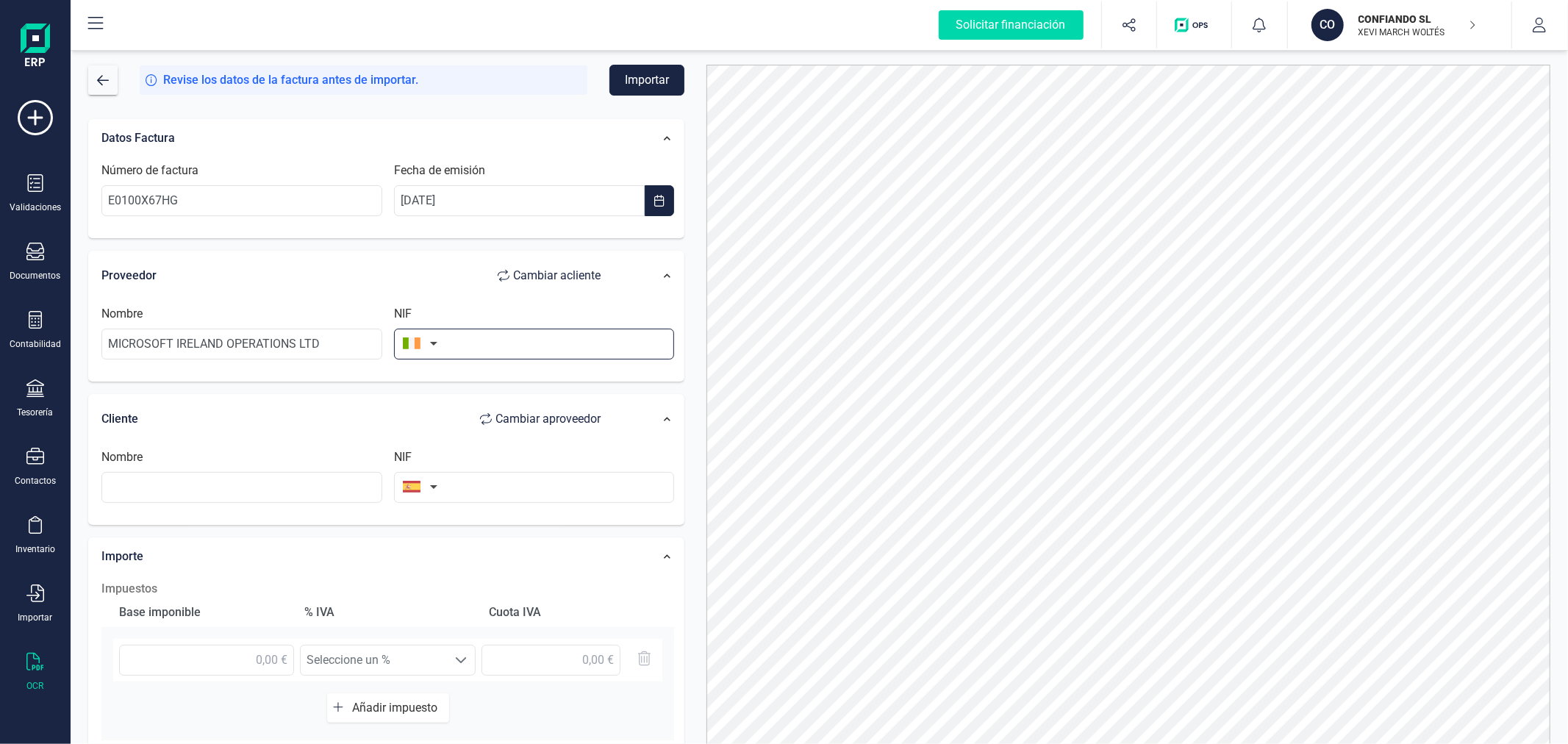
click at [498, 350] on input "text" at bounding box center [534, 343] width 281 height 31
type input "8256796U"
click at [295, 480] on input "text" at bounding box center [241, 486] width 281 height 31
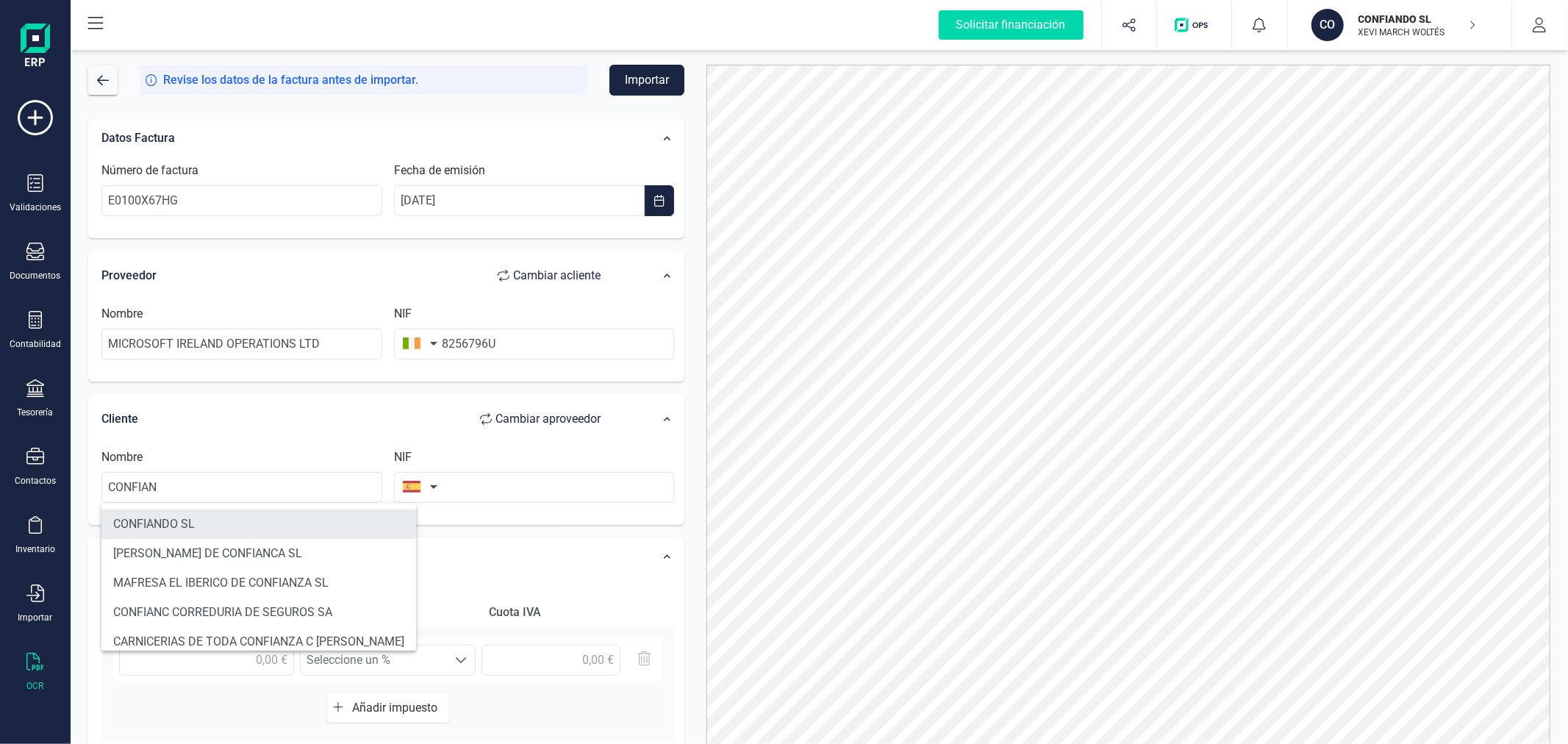
click at [275, 511] on li "CONFIANDO SL" at bounding box center [259, 523] width 314 height 29
type input "CONFIANDO SL"
type input "B40612616"
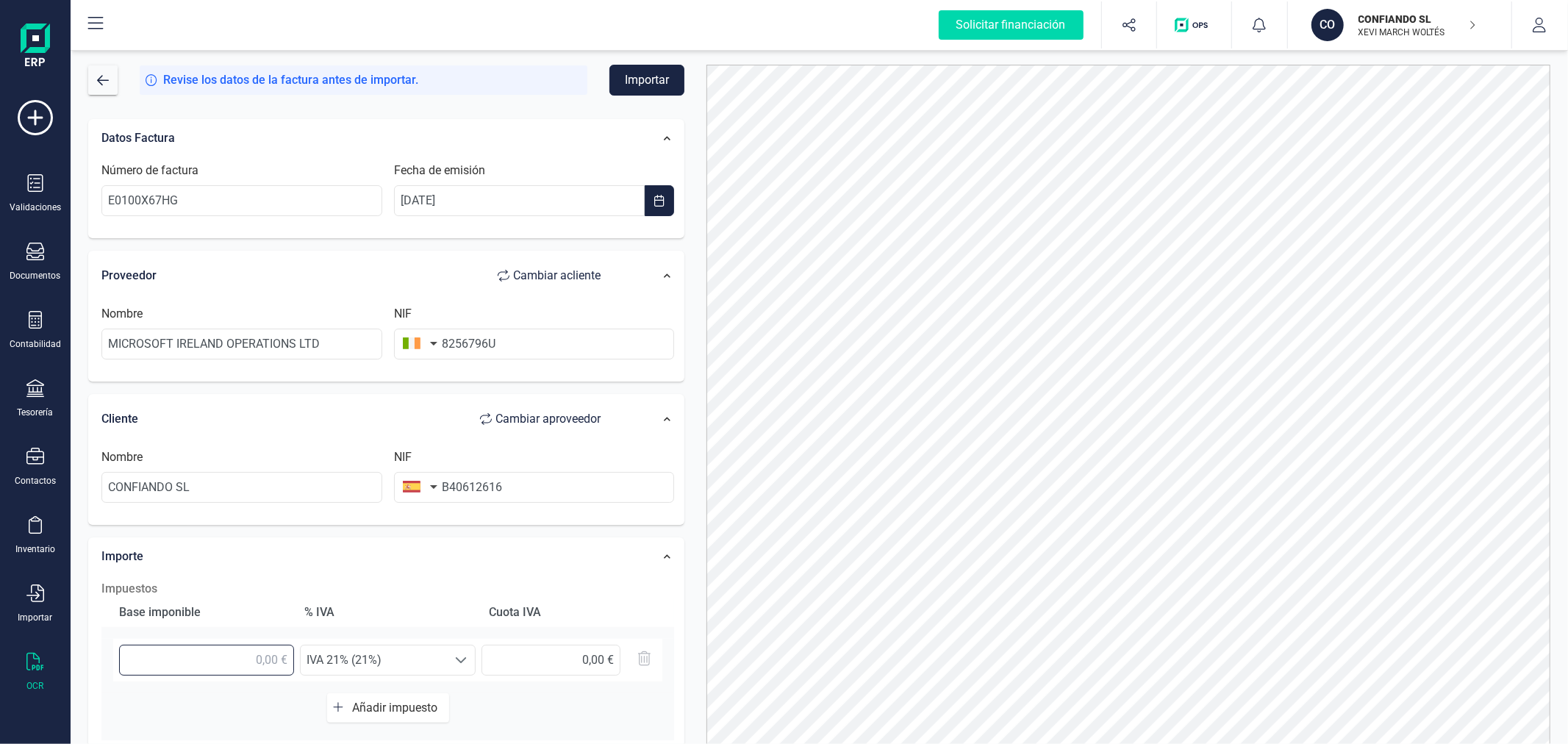
click at [280, 647] on input "text" at bounding box center [207, 659] width 175 height 31
type input "5,60 €"
click at [326, 671] on span "IVA 21% (21%)" at bounding box center [374, 659] width 146 height 29
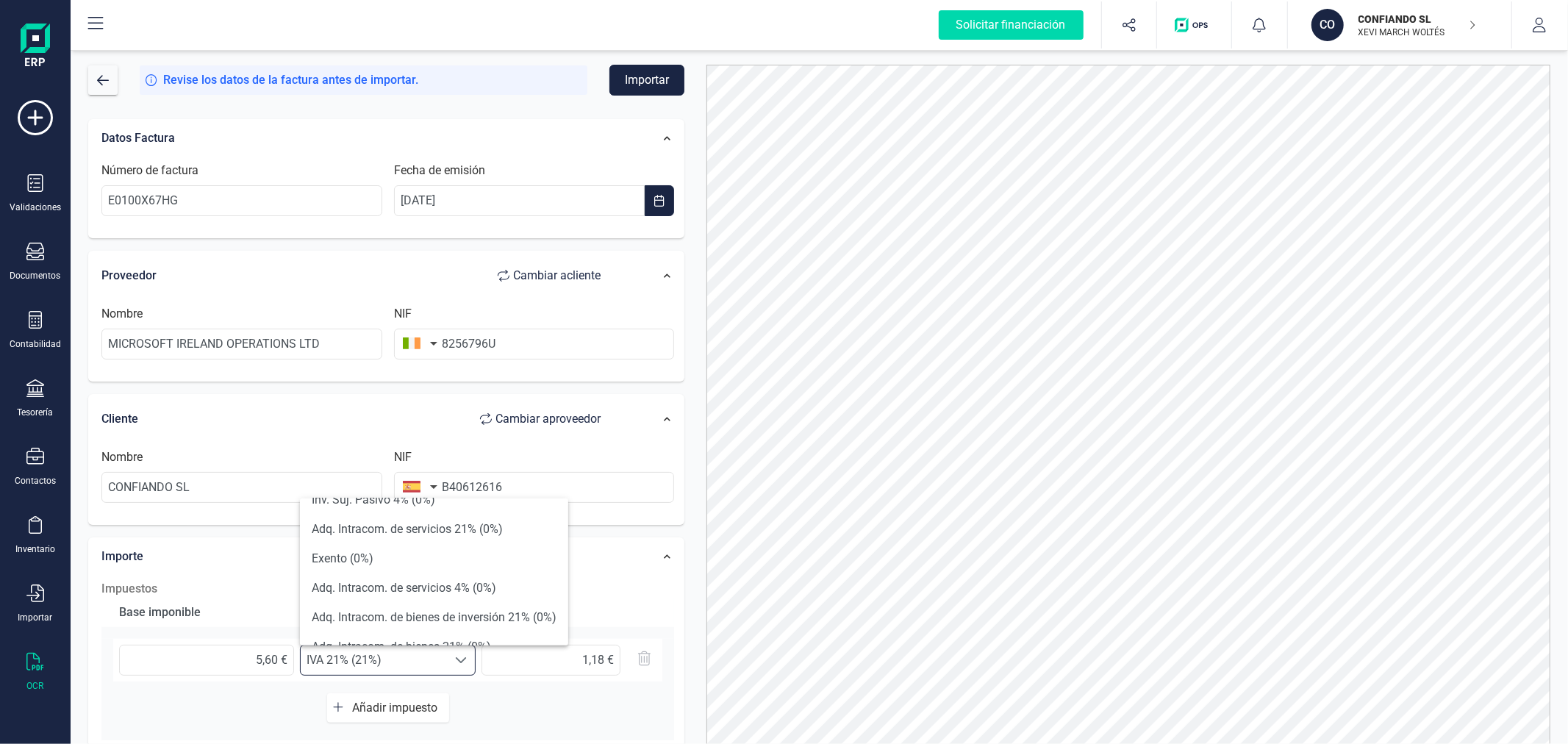
scroll to position [408, 0]
click at [397, 608] on li "Adq. Intracom. de servicios 21% (0%)" at bounding box center [434, 610] width 268 height 29
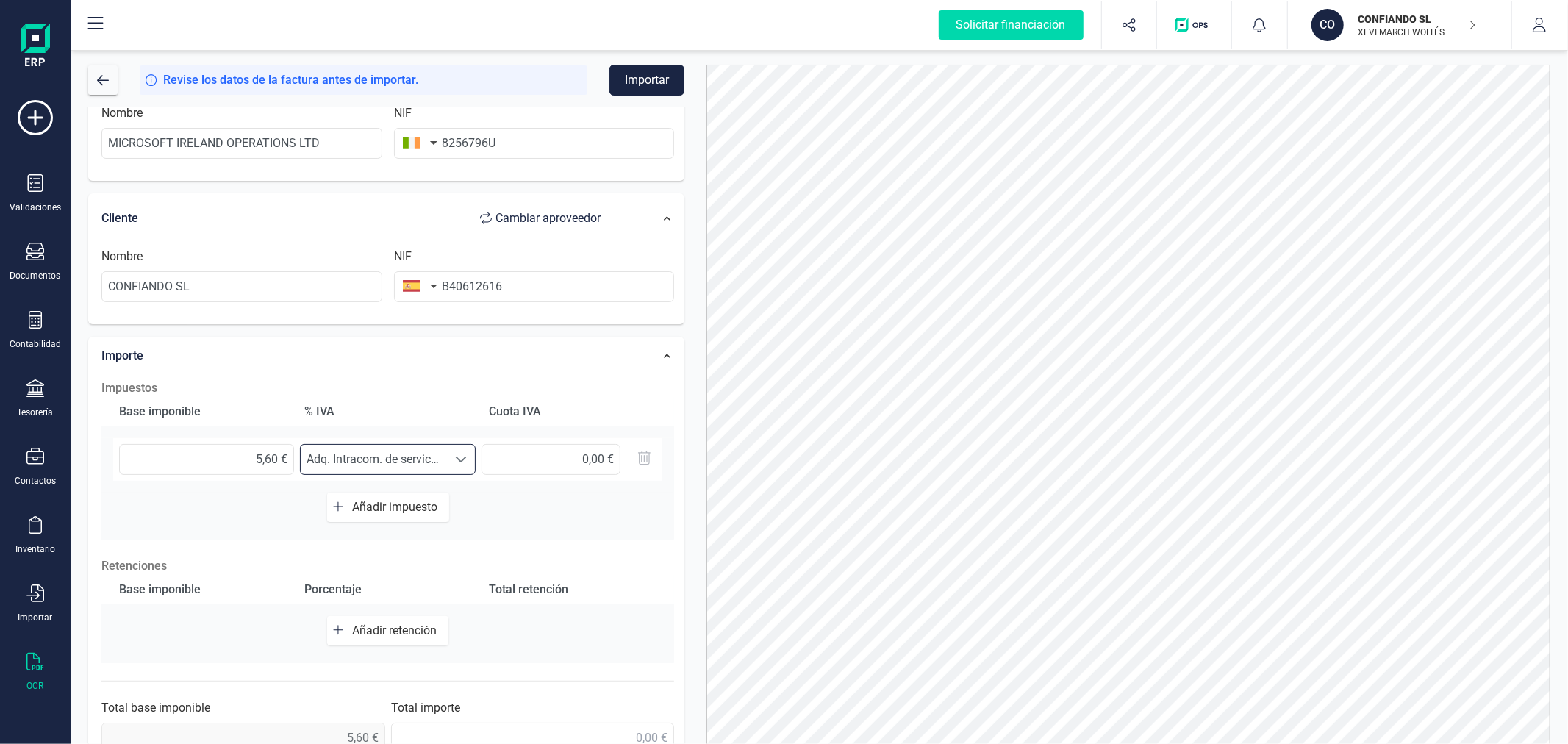
scroll to position [233, 0]
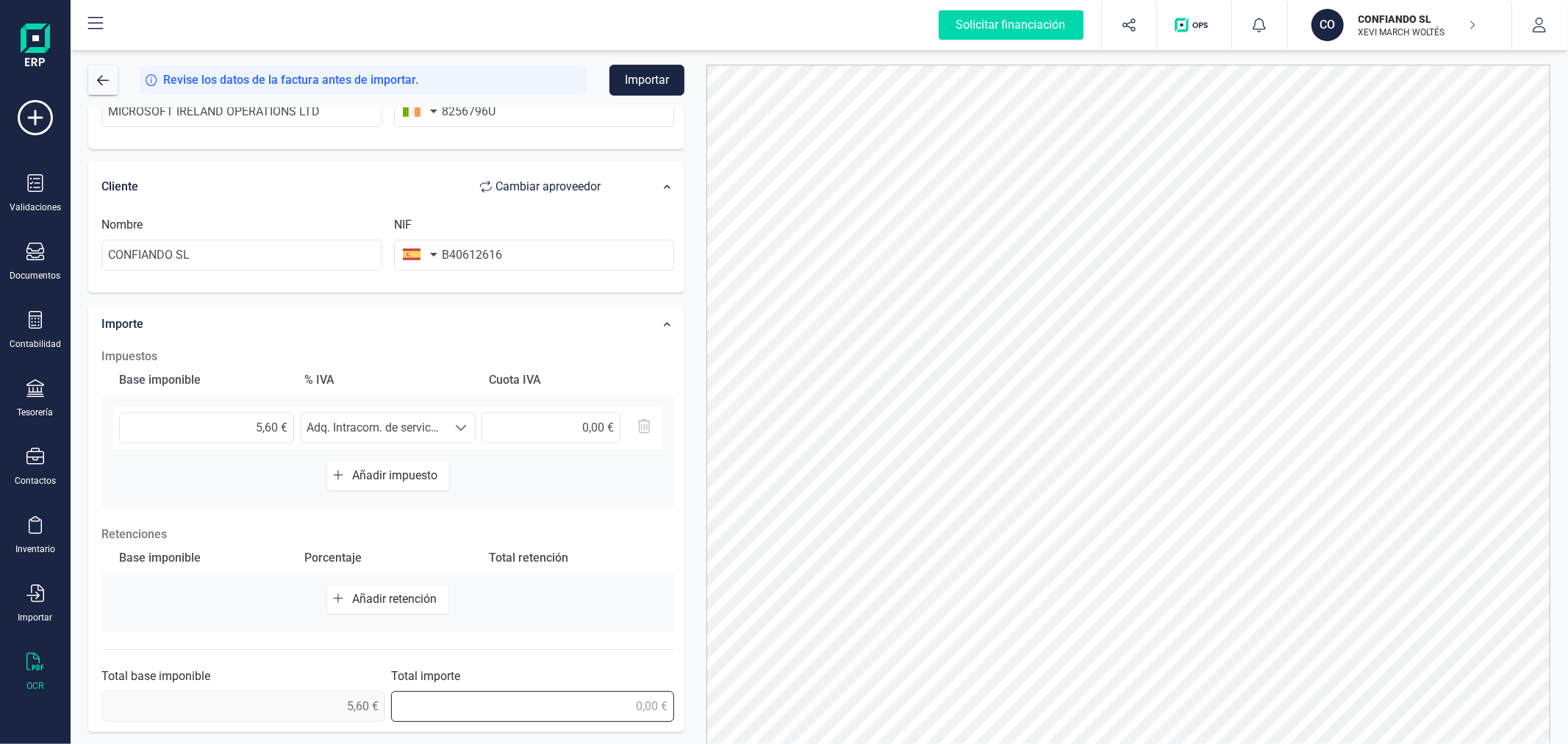
click at [629, 711] on input "text" at bounding box center [533, 706] width 284 height 31
type input "5,60 €"
click at [688, 451] on div "Datos Factura Número de factura E0100X67HG Fecha de emisión 15/08/2025 Proveedo…" at bounding box center [386, 307] width 619 height 865
click at [647, 81] on button "Importar" at bounding box center [646, 79] width 75 height 31
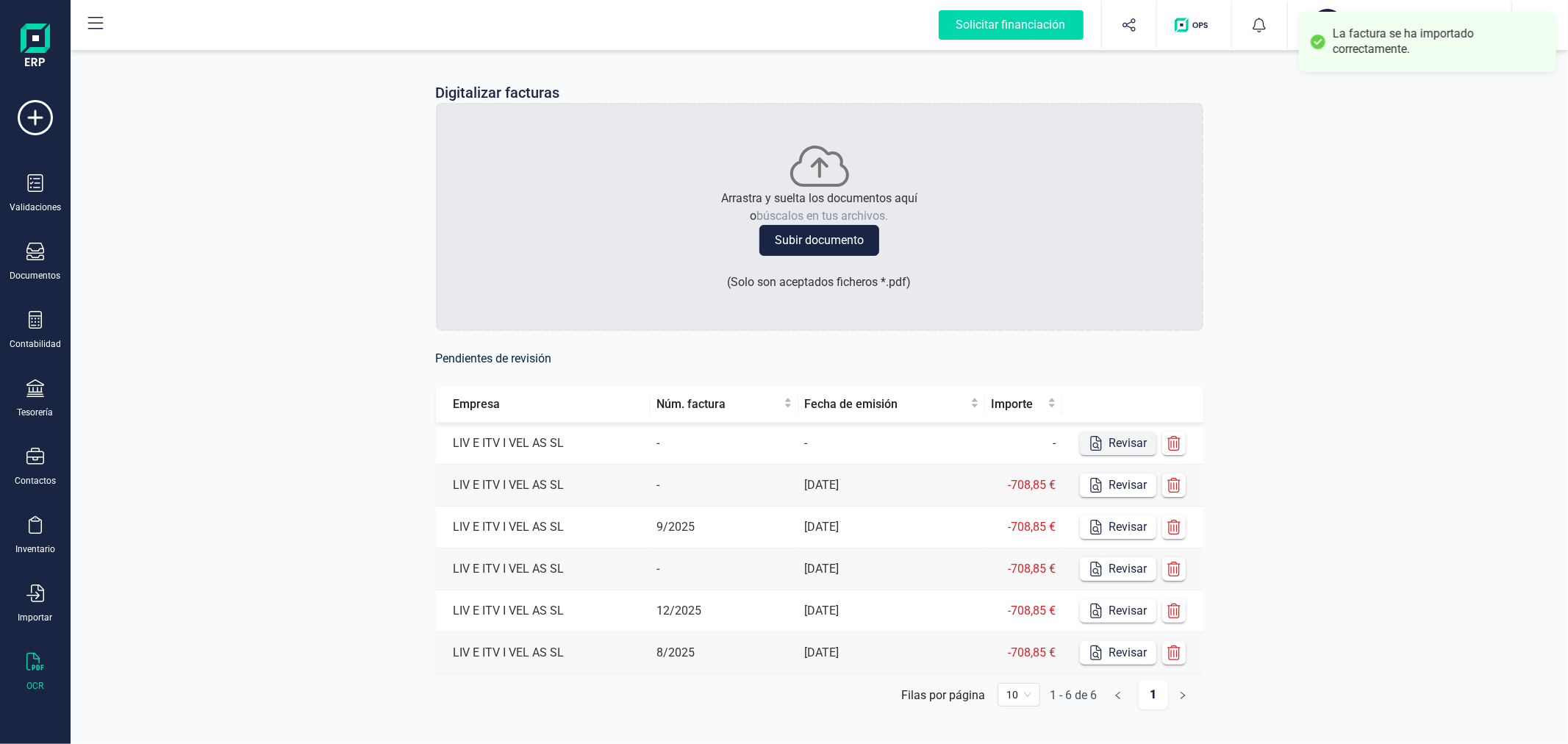
click at [1122, 438] on button "Revisar" at bounding box center [1118, 443] width 76 height 24
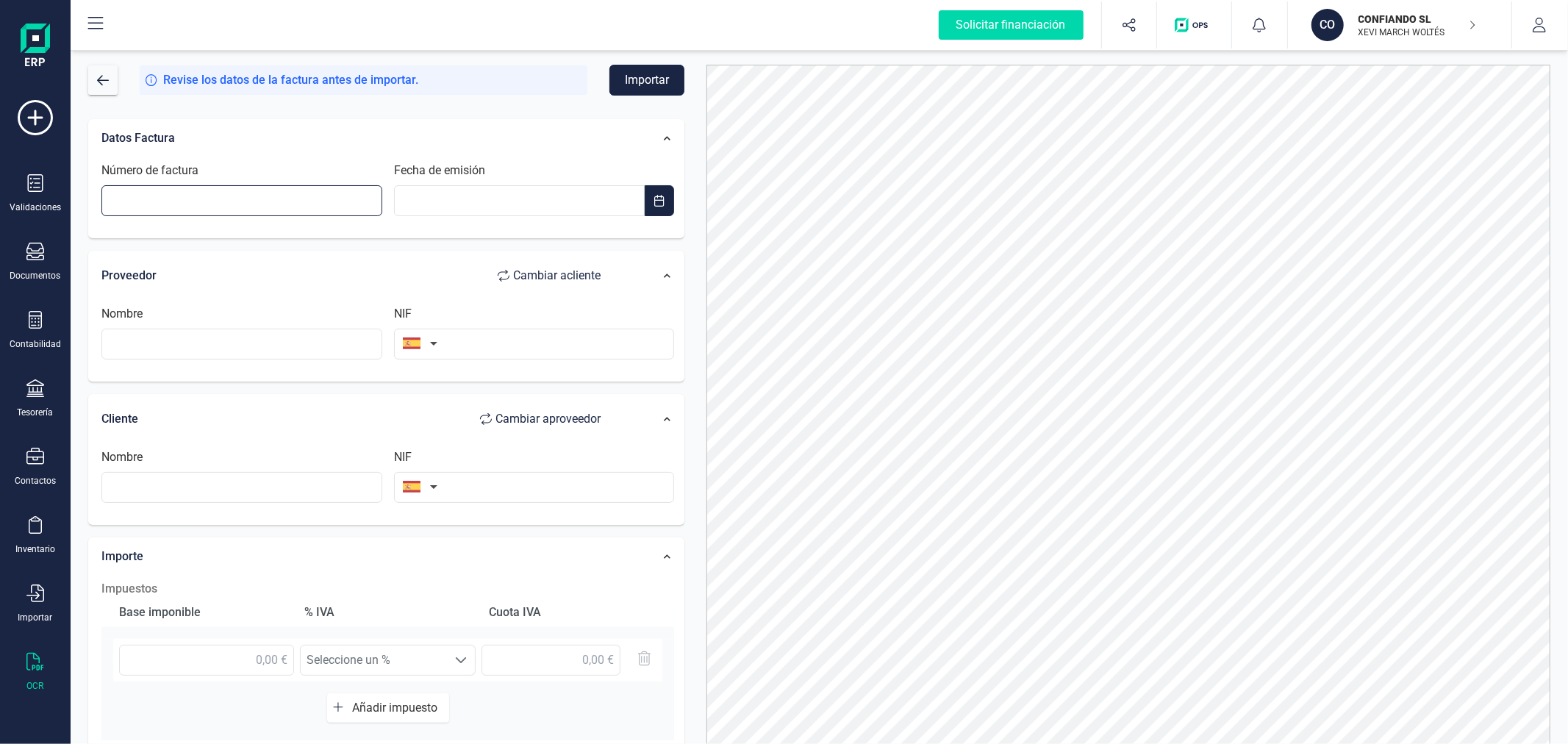
click at [237, 197] on input "Número de factura" at bounding box center [241, 200] width 281 height 31
type input "A2025FC1499901"
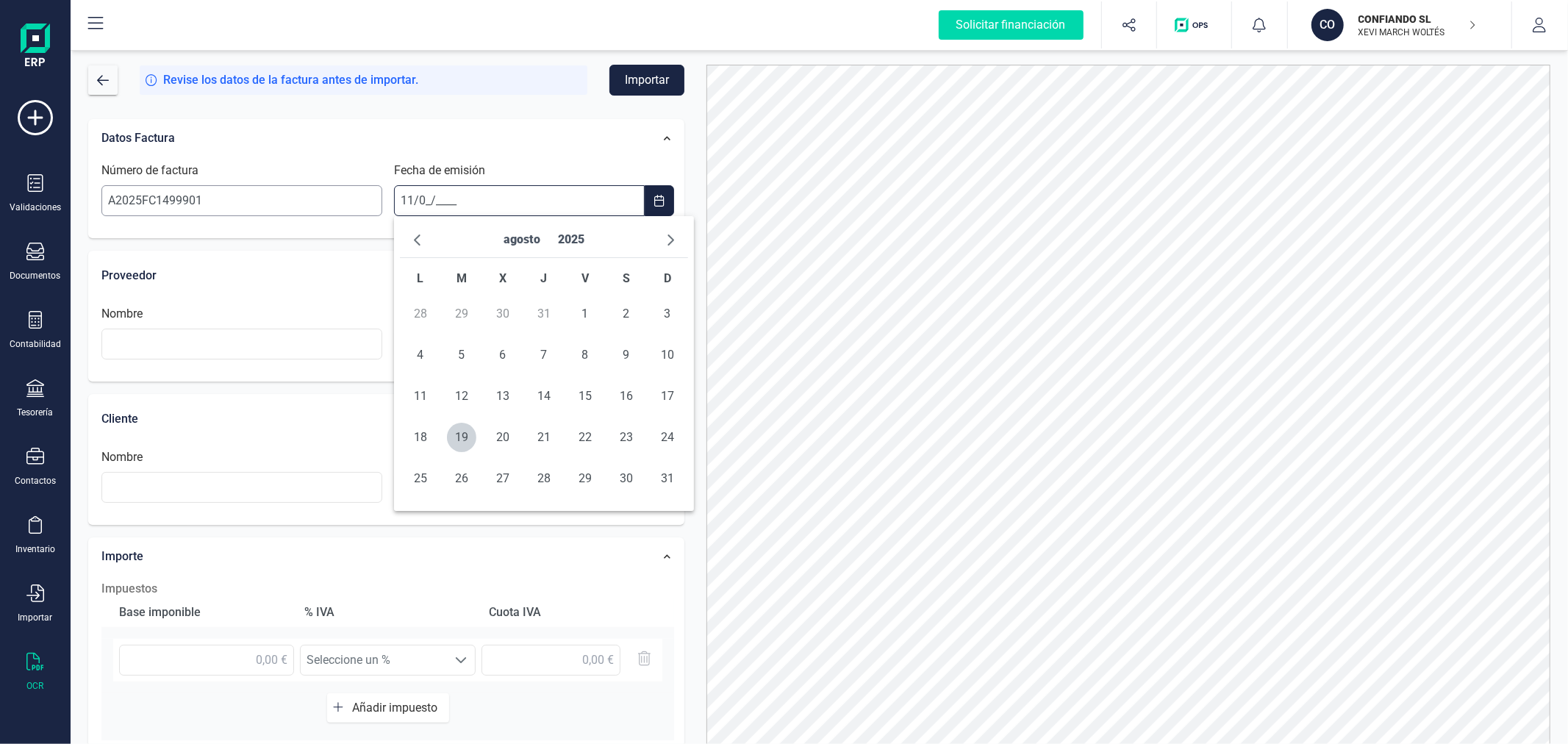
type input "11/08/____"
click at [417, 390] on span "11" at bounding box center [420, 395] width 29 height 29
type input "11/08/2025"
click at [278, 335] on input "text" at bounding box center [241, 343] width 281 height 31
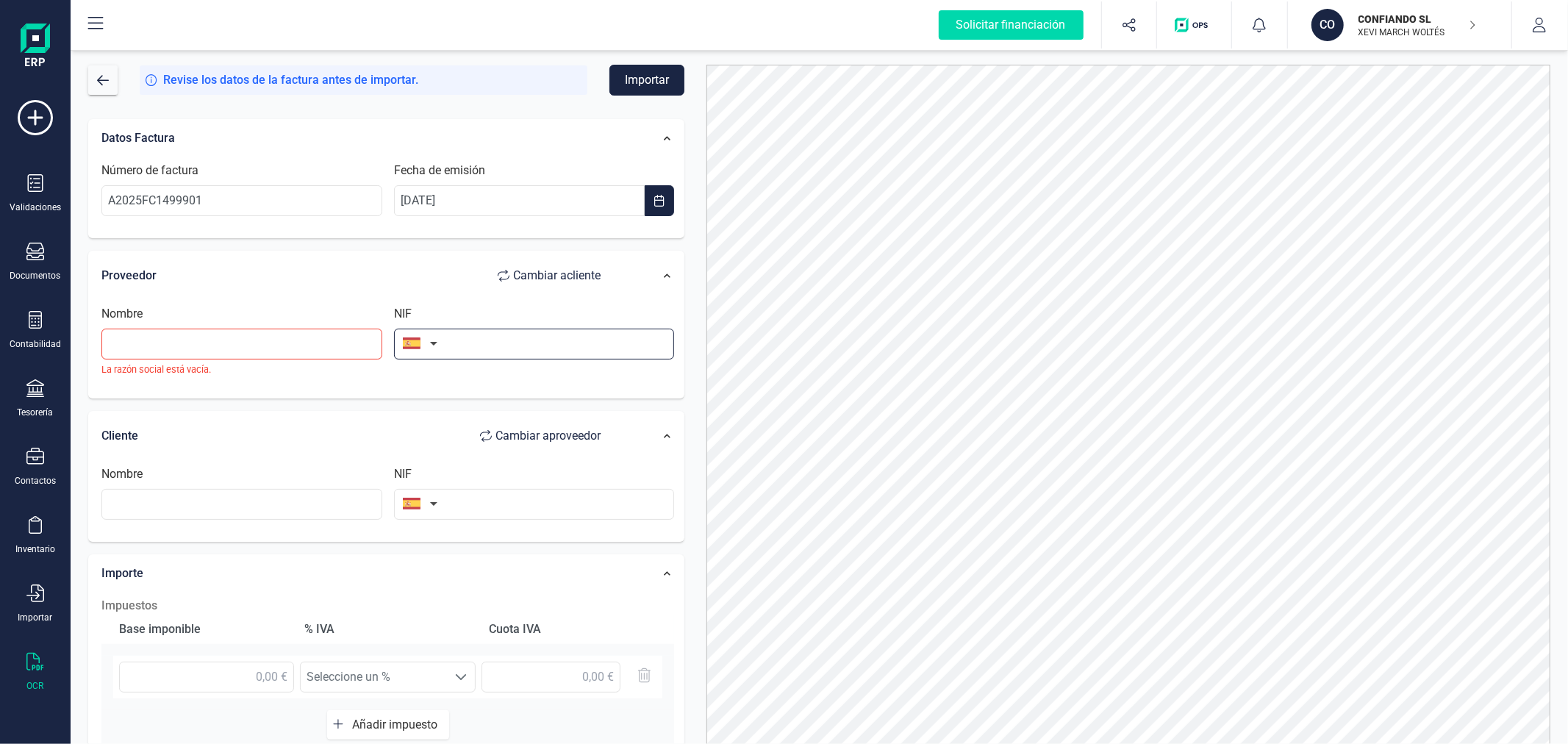
click at [468, 349] on input "text" at bounding box center [534, 343] width 281 height 31
type input "A97197511"
click at [488, 392] on li "A97197511" at bounding box center [534, 379] width 281 height 29
type input "EMPRESA MIXTA VALENCIANA DE AGUAS SA"
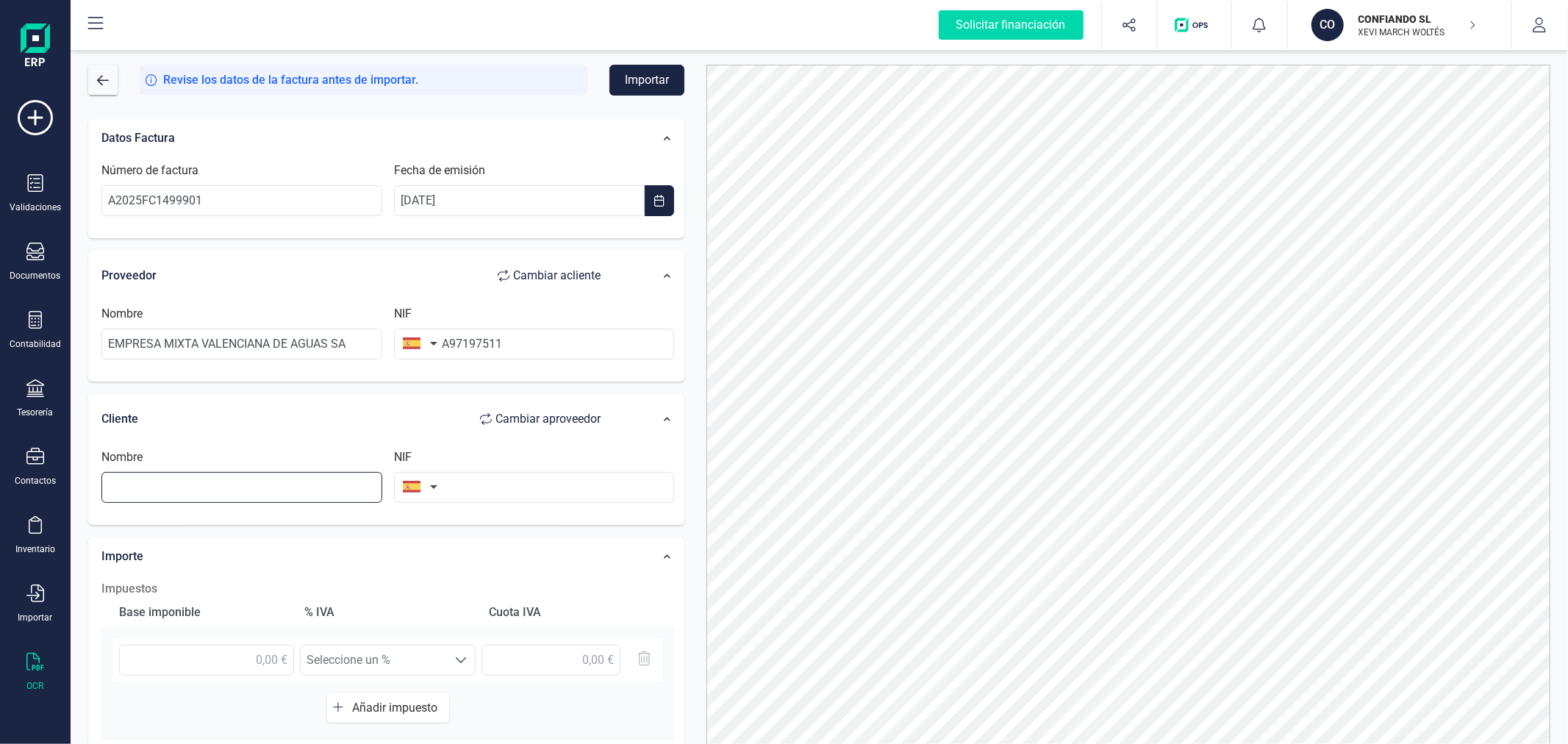
click at [333, 486] on input "text" at bounding box center [241, 486] width 281 height 31
click at [341, 519] on li "LIV E ITV I VEL AS SOCIEDAD LIMITADA" at bounding box center [241, 523] width 281 height 29
type input "LIV E ITV I VEL AS SOCIEDAD LIMITADA"
type input "B98419310"
click at [272, 659] on input "text" at bounding box center [207, 659] width 175 height 31
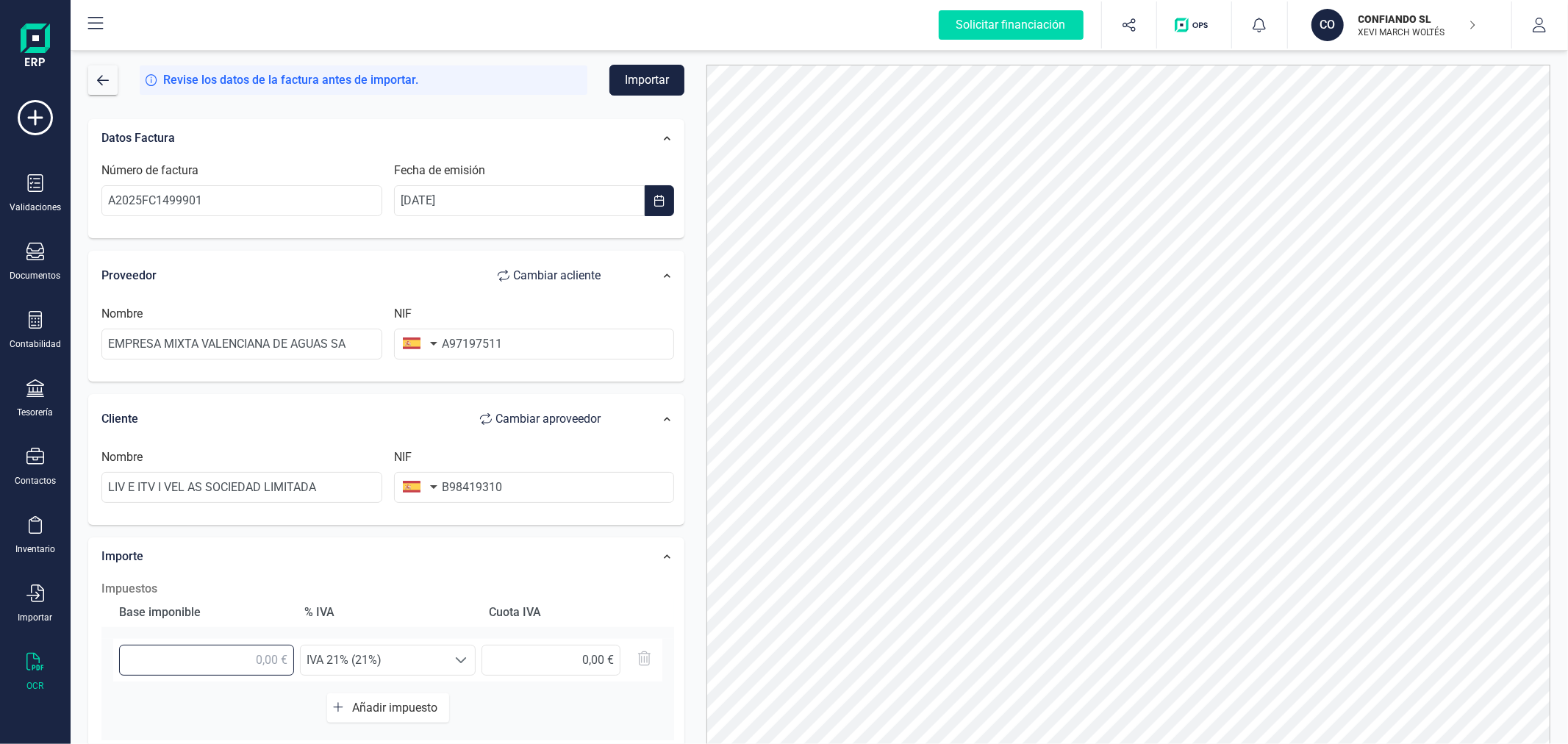
type input "5,00 €"
click at [380, 697] on button "Añadir impuesto" at bounding box center [387, 707] width 122 height 29
click at [241, 710] on input "text" at bounding box center [207, 713] width 175 height 31
type input "13,34 €"
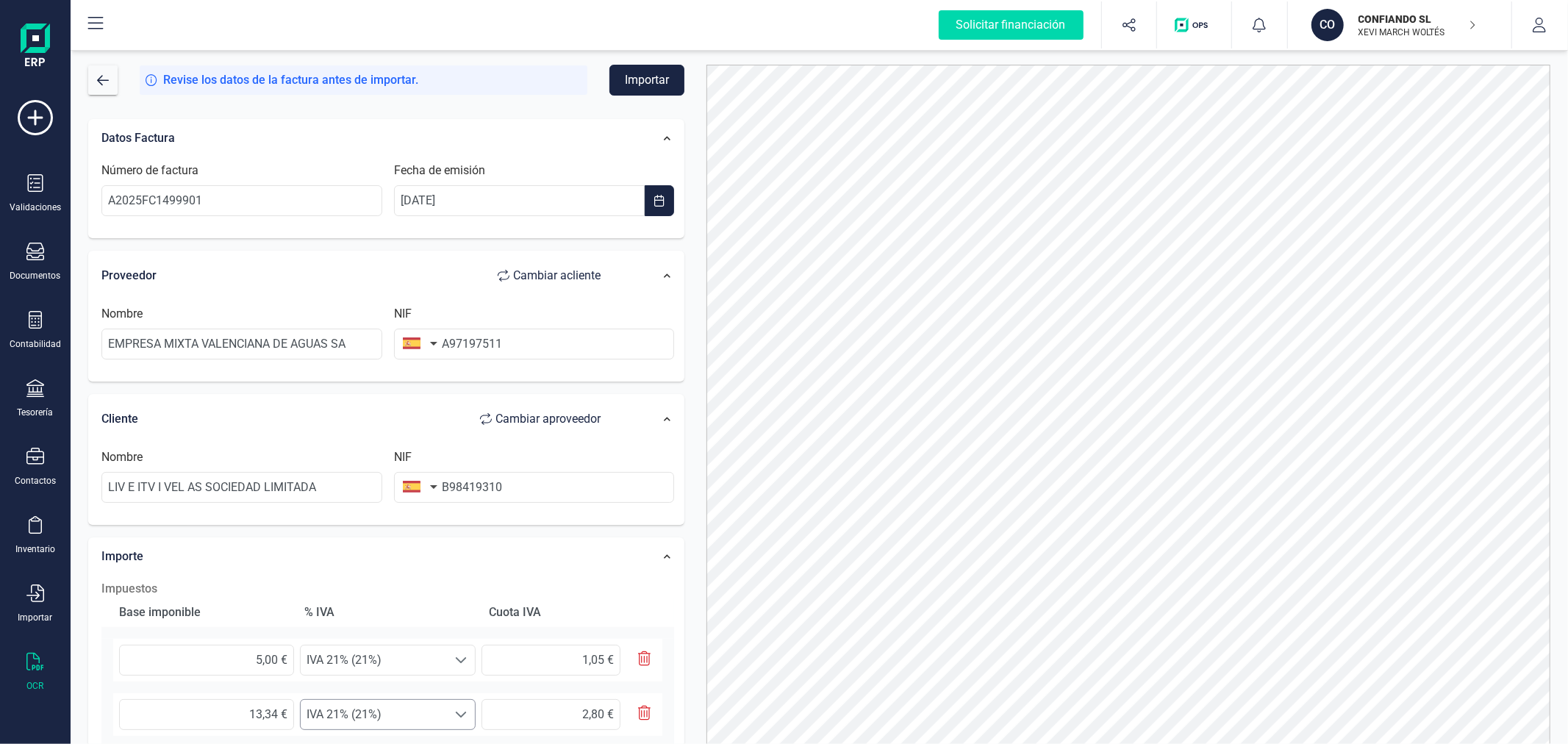
click at [356, 675] on span "IVA 21% (21%)" at bounding box center [374, 659] width 146 height 29
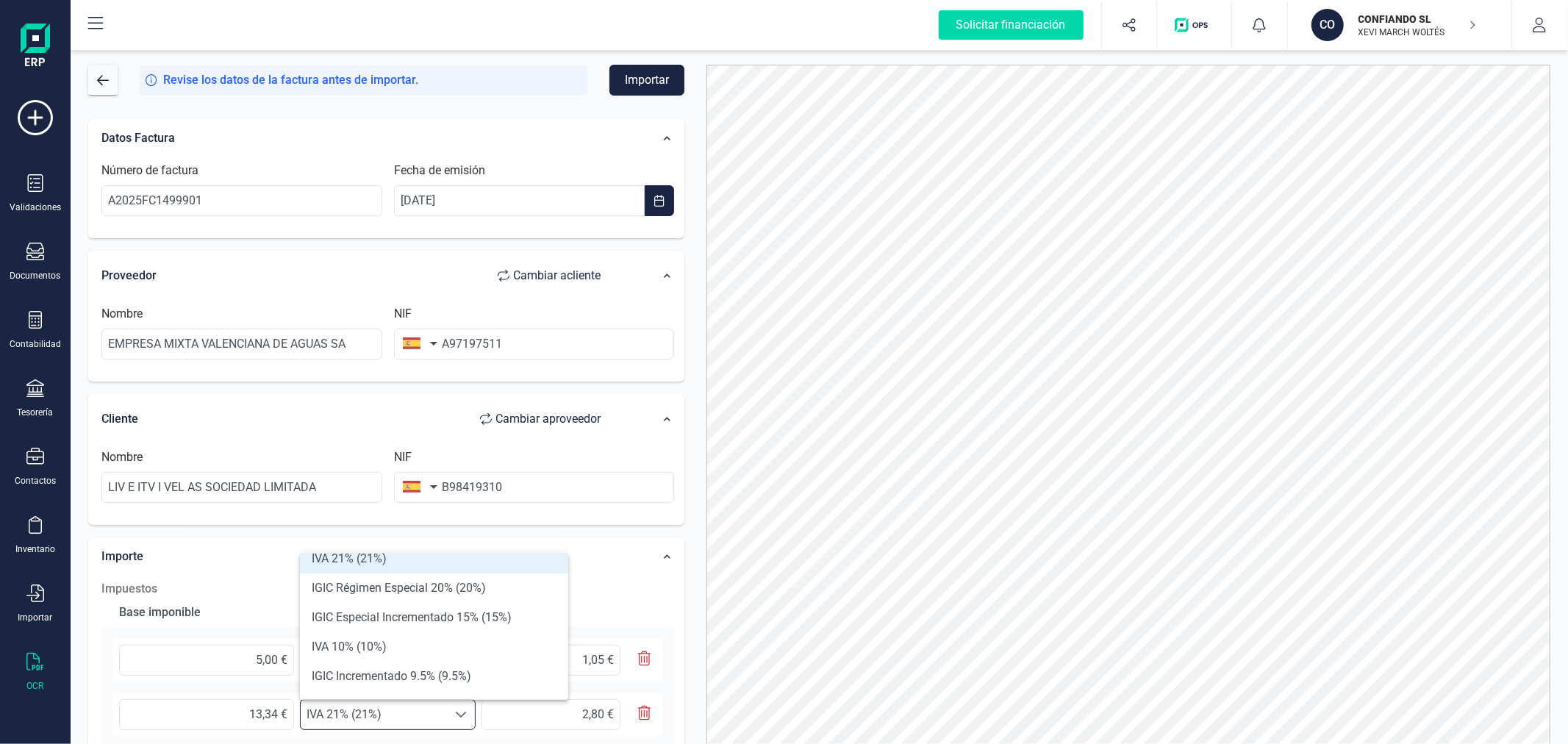
scroll to position [82, 0]
click at [390, 610] on li "IVA 10% (10%)" at bounding box center [434, 609] width 268 height 29
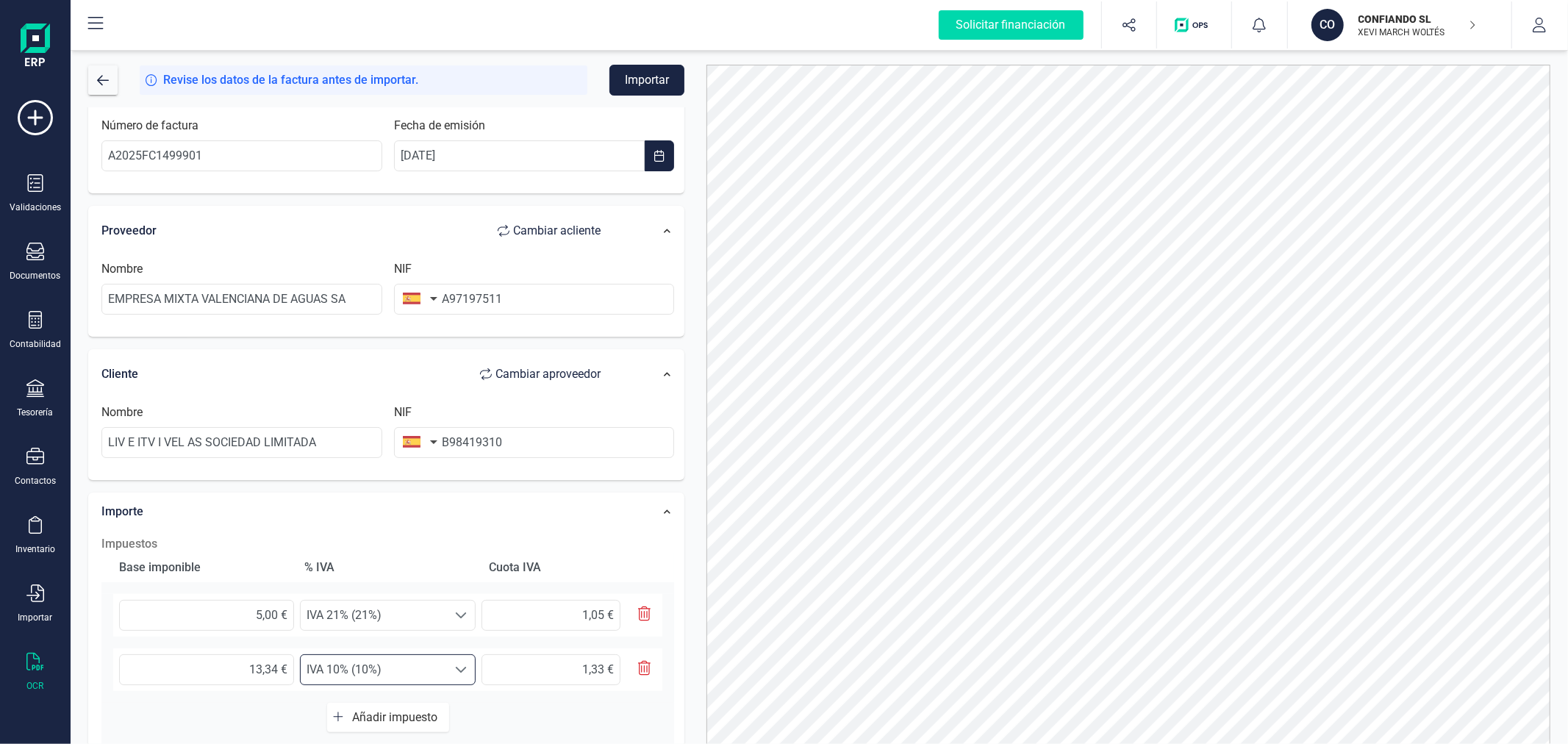
scroll to position [288, 0]
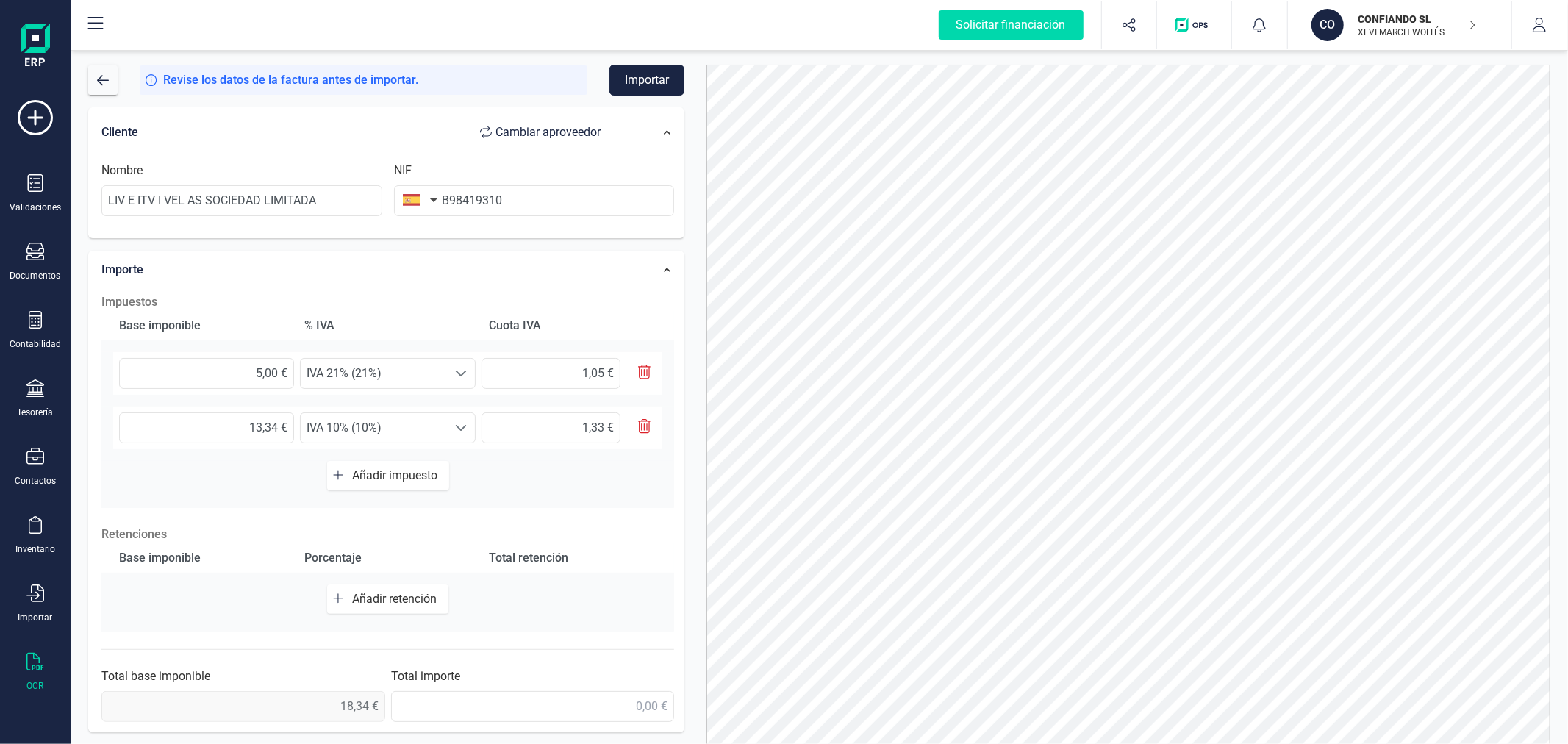
click at [363, 469] on span "Añadir impuesto" at bounding box center [398, 475] width 91 height 14
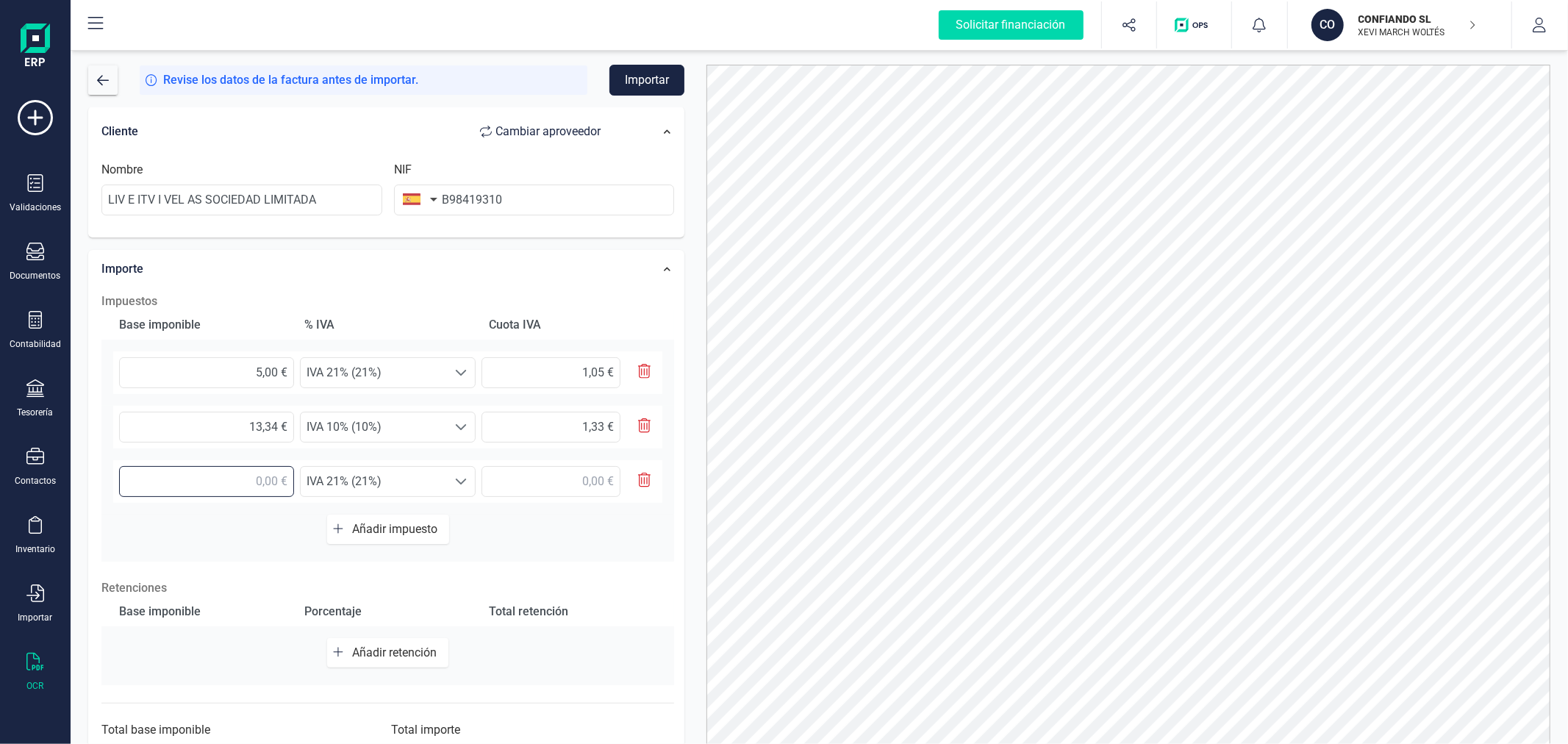
click at [280, 482] on input "text" at bounding box center [207, 481] width 175 height 31
type input "36,38 €"
click at [334, 387] on span "IVA 21% (21%)" at bounding box center [374, 372] width 146 height 29
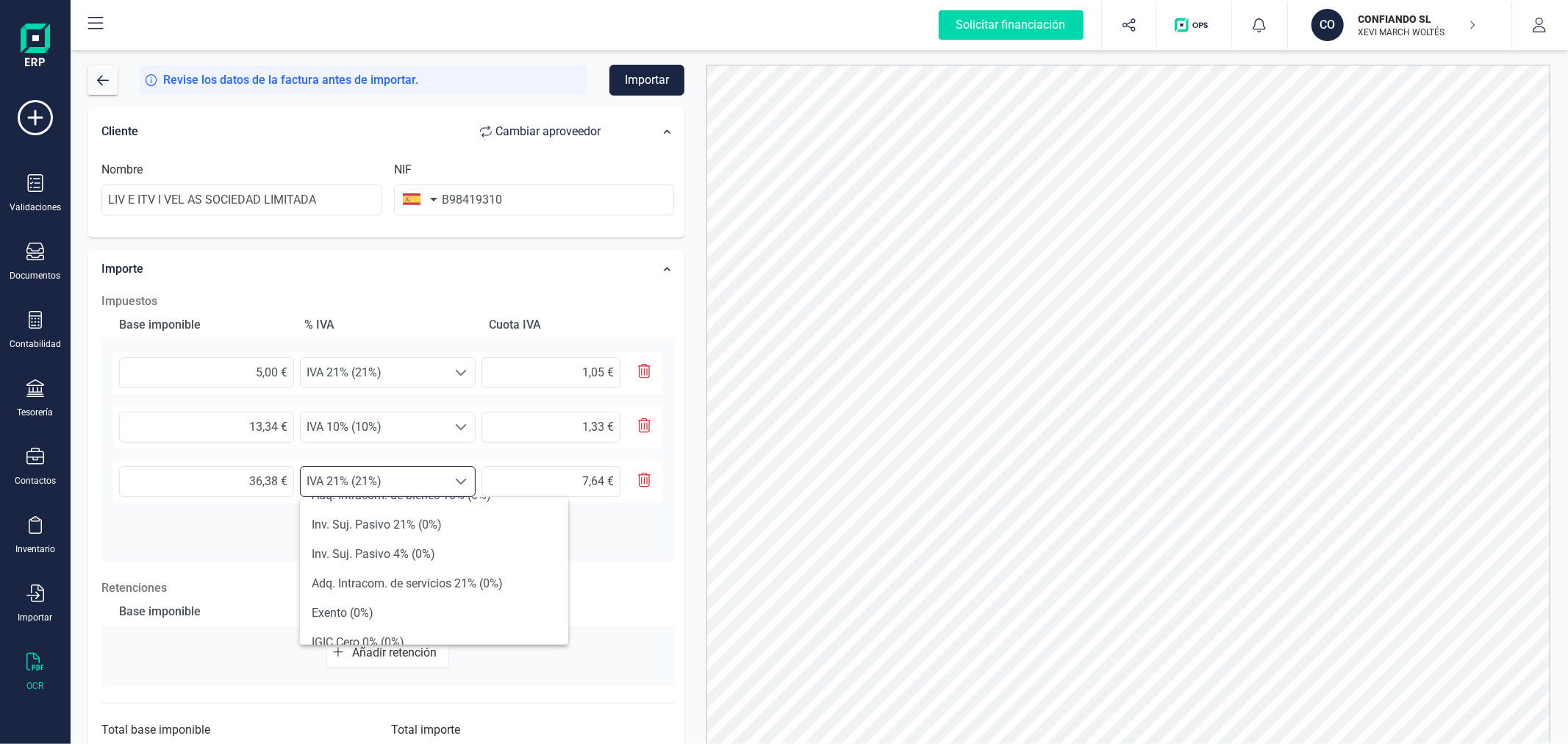
scroll to position [540, 0]
click at [365, 588] on li "Exento (0%)" at bounding box center [434, 595] width 268 height 29
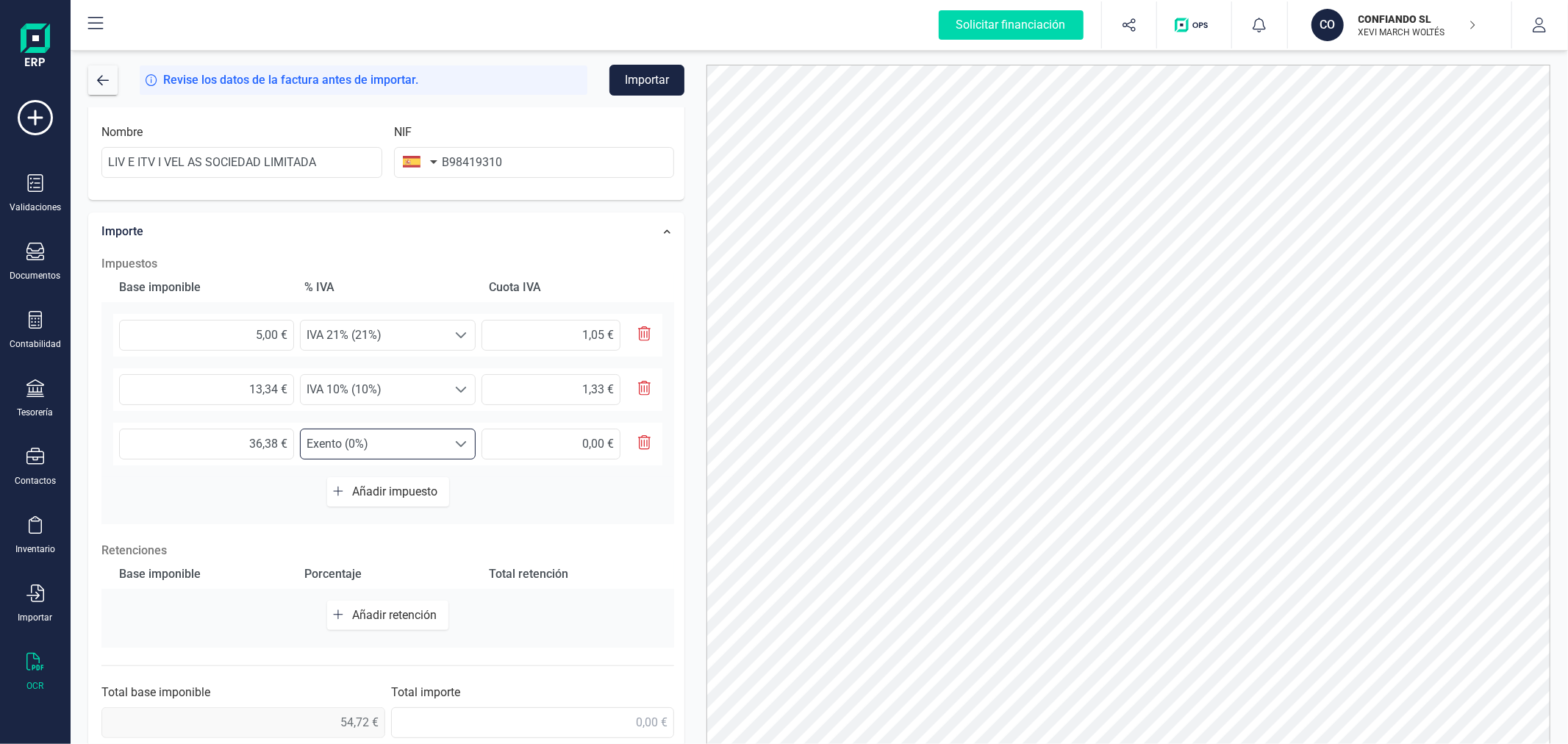
scroll to position [341, 0]
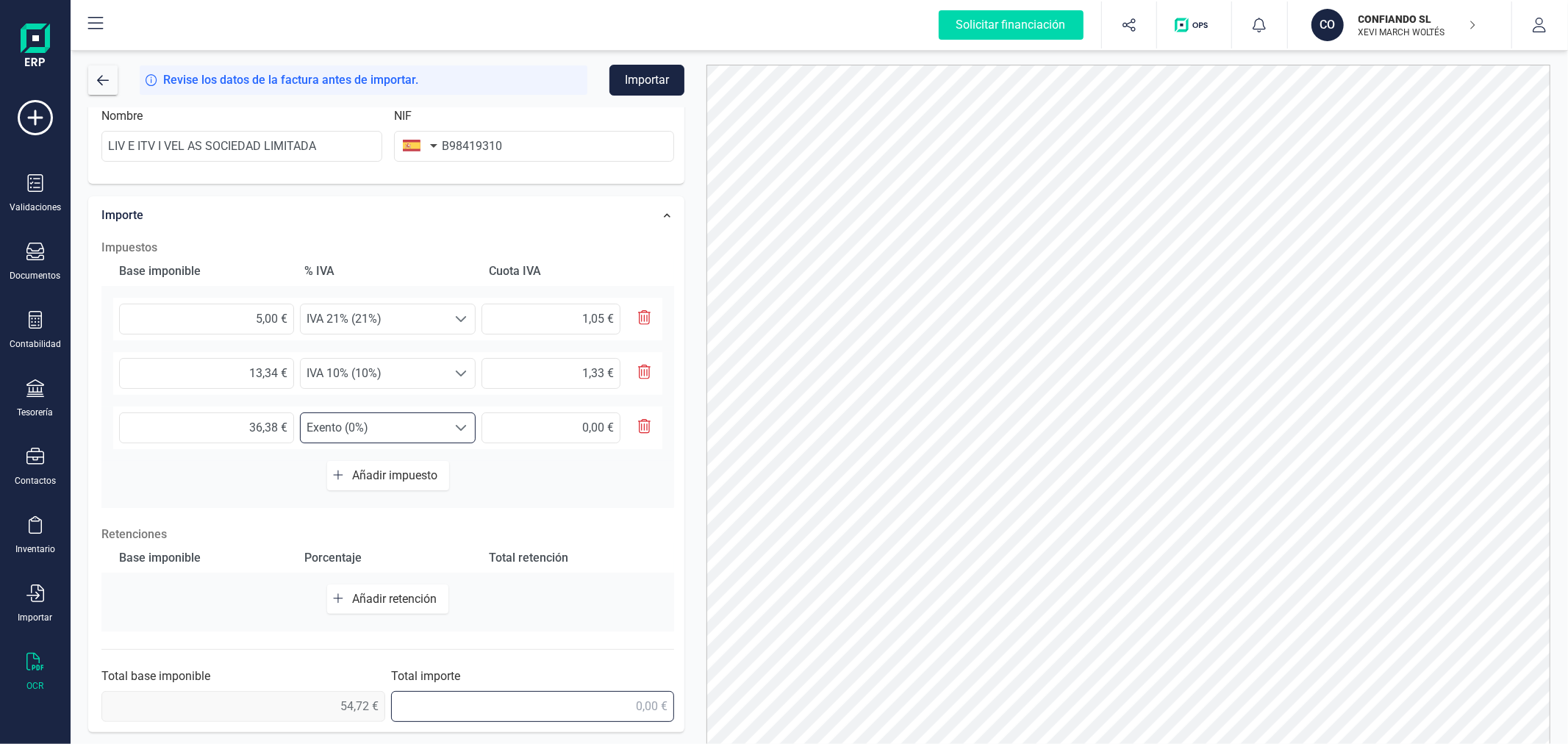
click at [635, 706] on input "text" at bounding box center [533, 706] width 284 height 31
type input "57,10 €"
click at [648, 77] on button "Importar" at bounding box center [646, 79] width 75 height 31
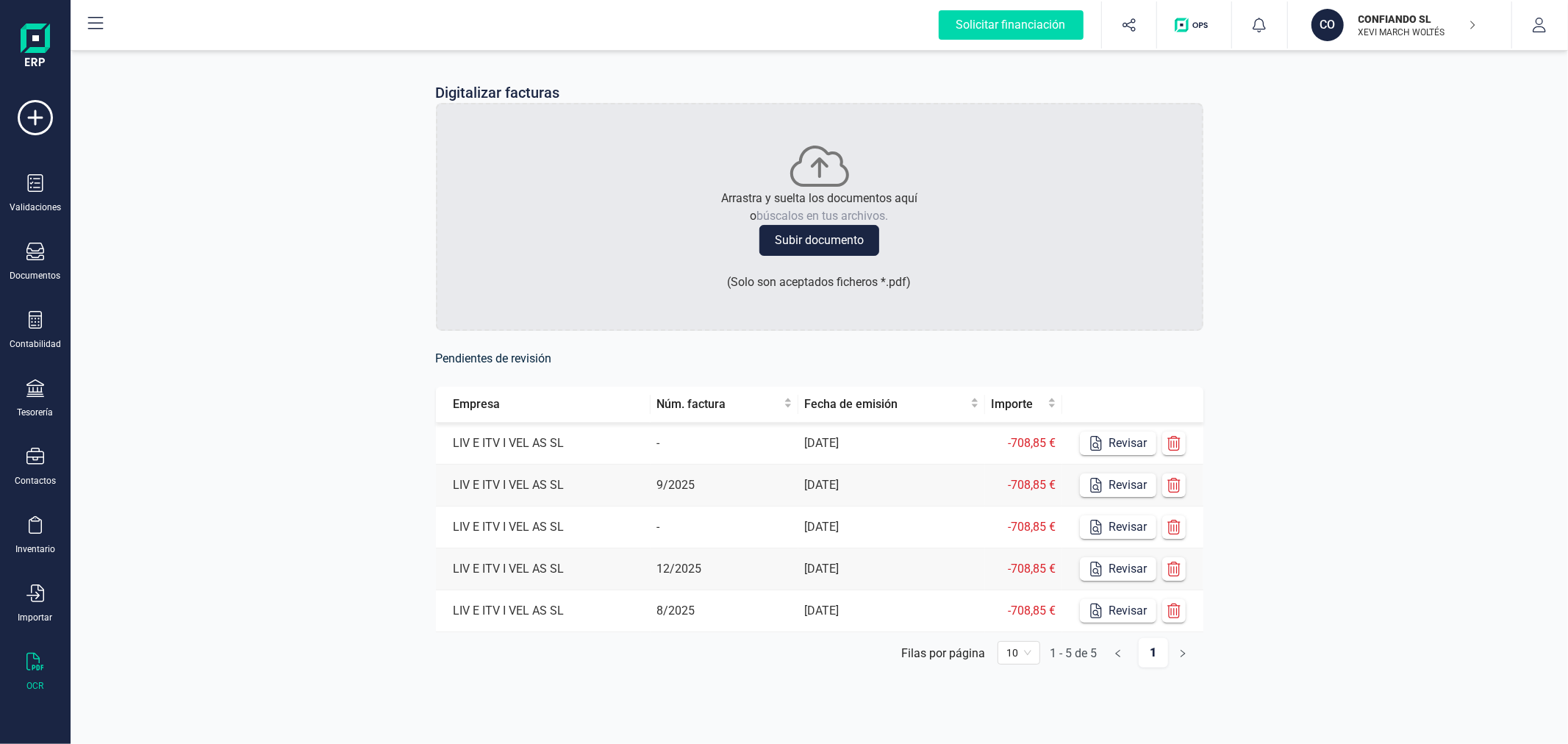
click at [305, 314] on div "Digitalizar facturas Arrastra y suelta los documentos aquí o búscalos en tus ar…" at bounding box center [819, 387] width 1497 height 679
click at [32, 185] on icon at bounding box center [35, 183] width 17 height 17
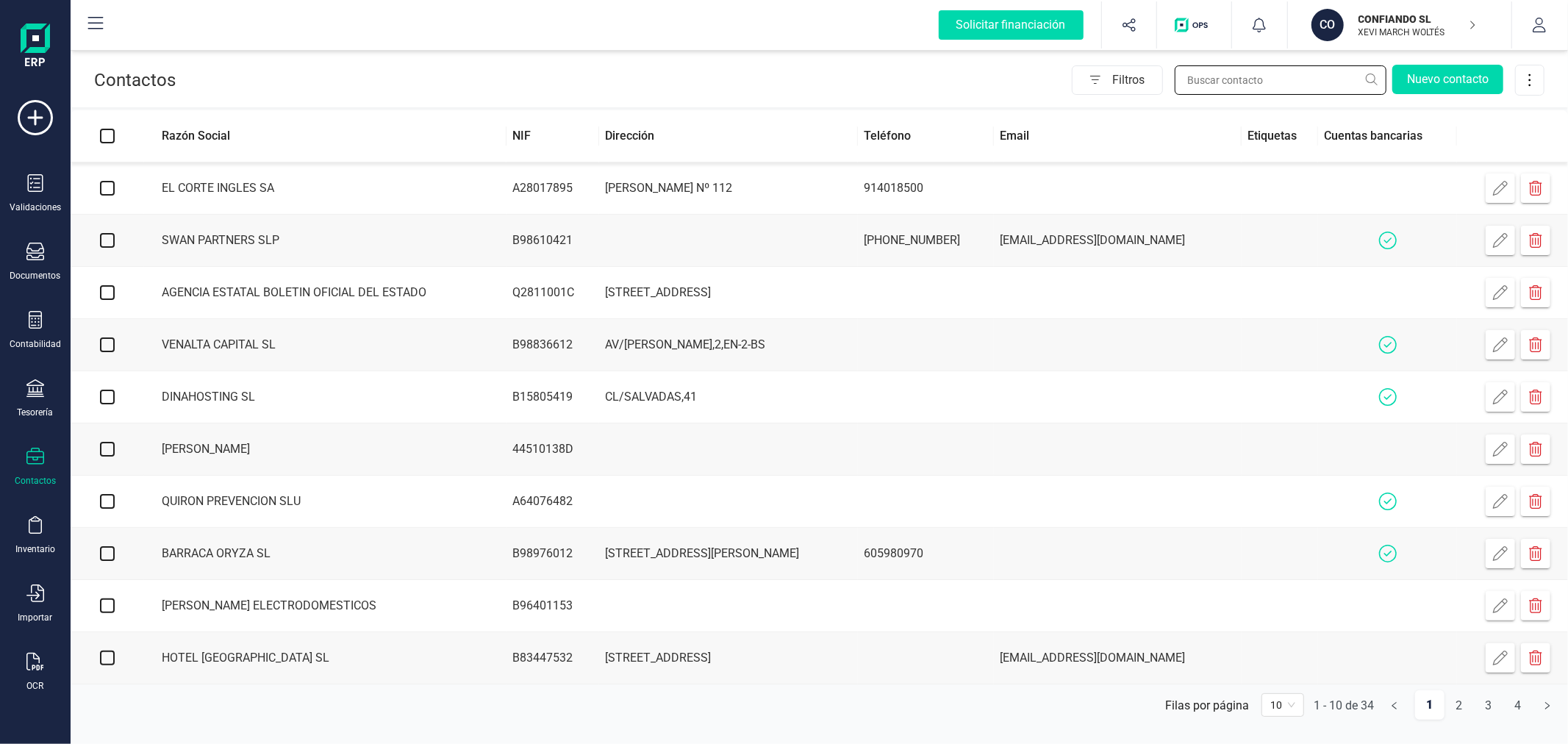
click at [1259, 75] on input "text" at bounding box center [1280, 79] width 211 height 29
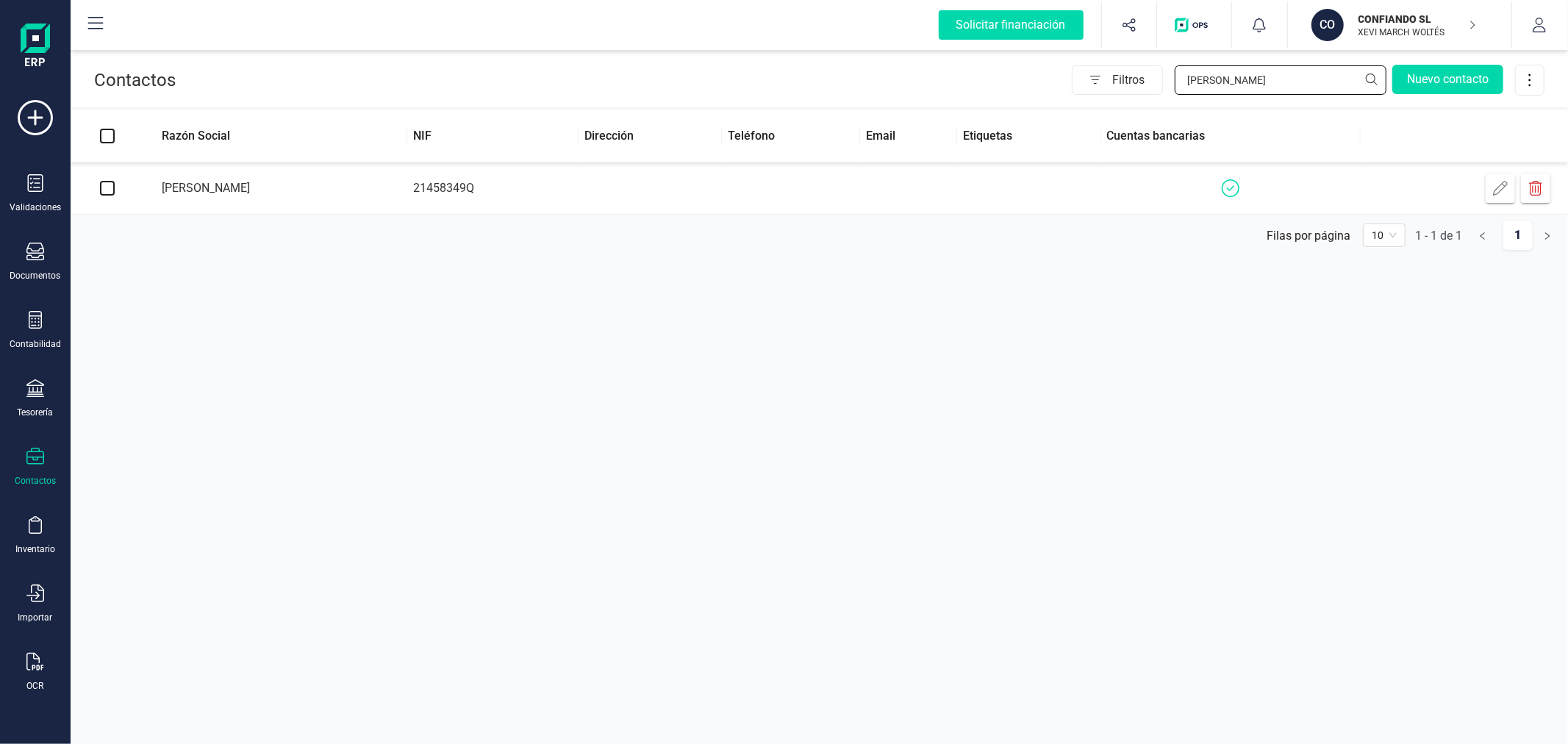
type input "[PERSON_NAME]"
drag, startPoint x: 439, startPoint y: 193, endPoint x: 373, endPoint y: 191, distance: 66.0
click at [407, 191] on td "21458349Q" at bounding box center [493, 189] width 171 height 52
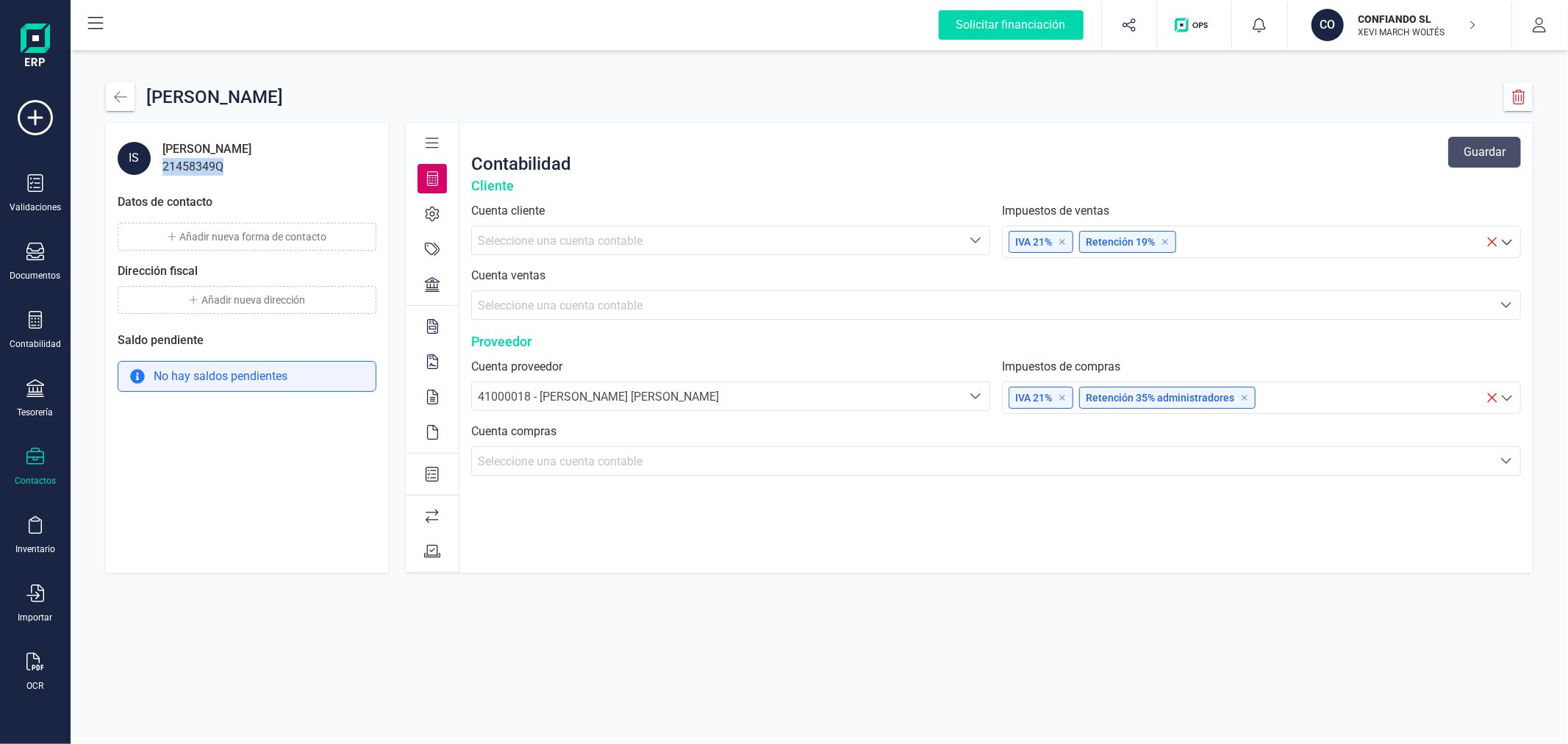
drag, startPoint x: 230, startPoint y: 167, endPoint x: 162, endPoint y: 171, distance: 68.1
click at [163, 171] on div "21458349Q" at bounding box center [207, 167] width 89 height 17
copy div "21458349Q"
click at [116, 104] on icon "button" at bounding box center [120, 97] width 15 height 15
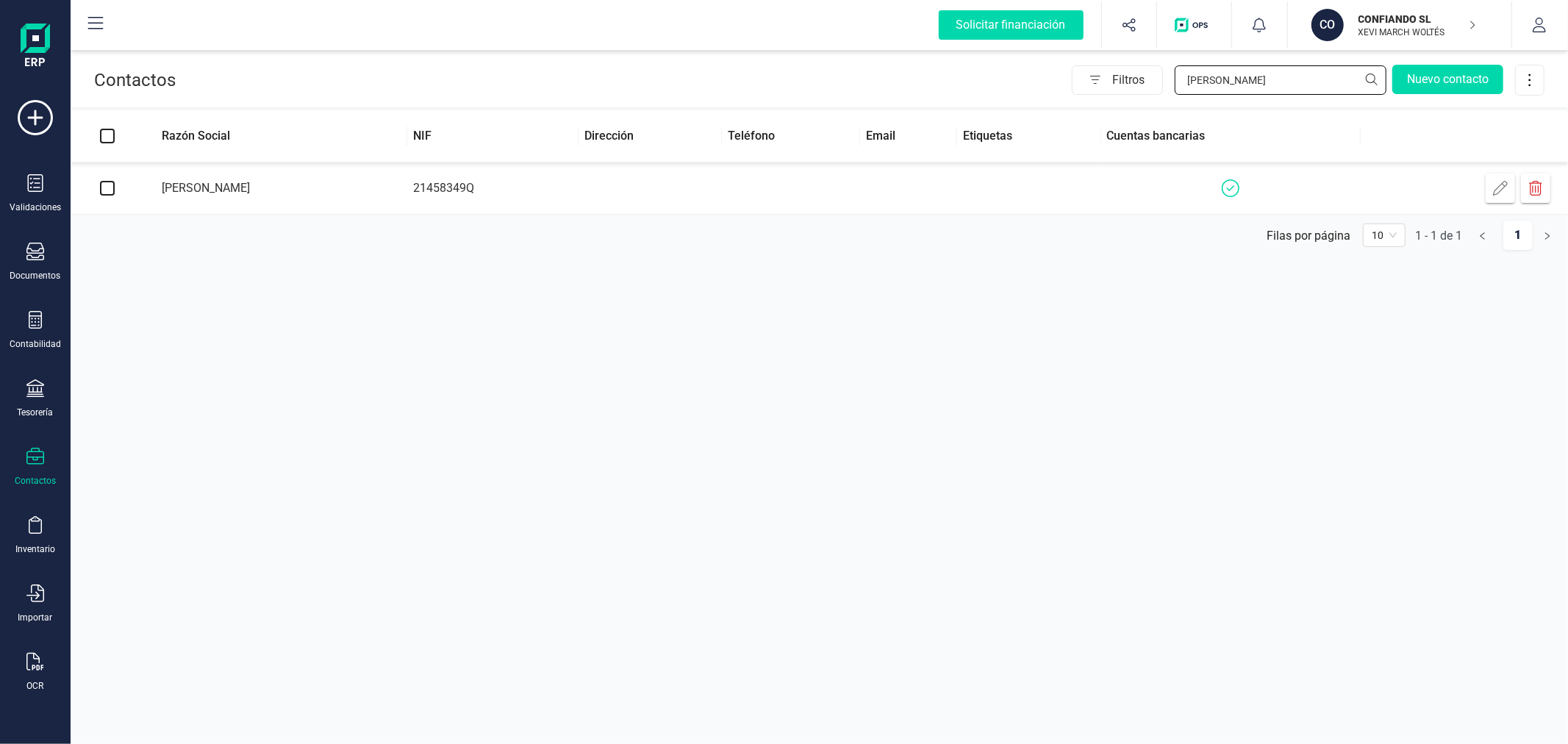
click at [1261, 90] on input "[PERSON_NAME]" at bounding box center [1280, 79] width 211 height 29
type input "MICRO"
